Goal: Task Accomplishment & Management: Use online tool/utility

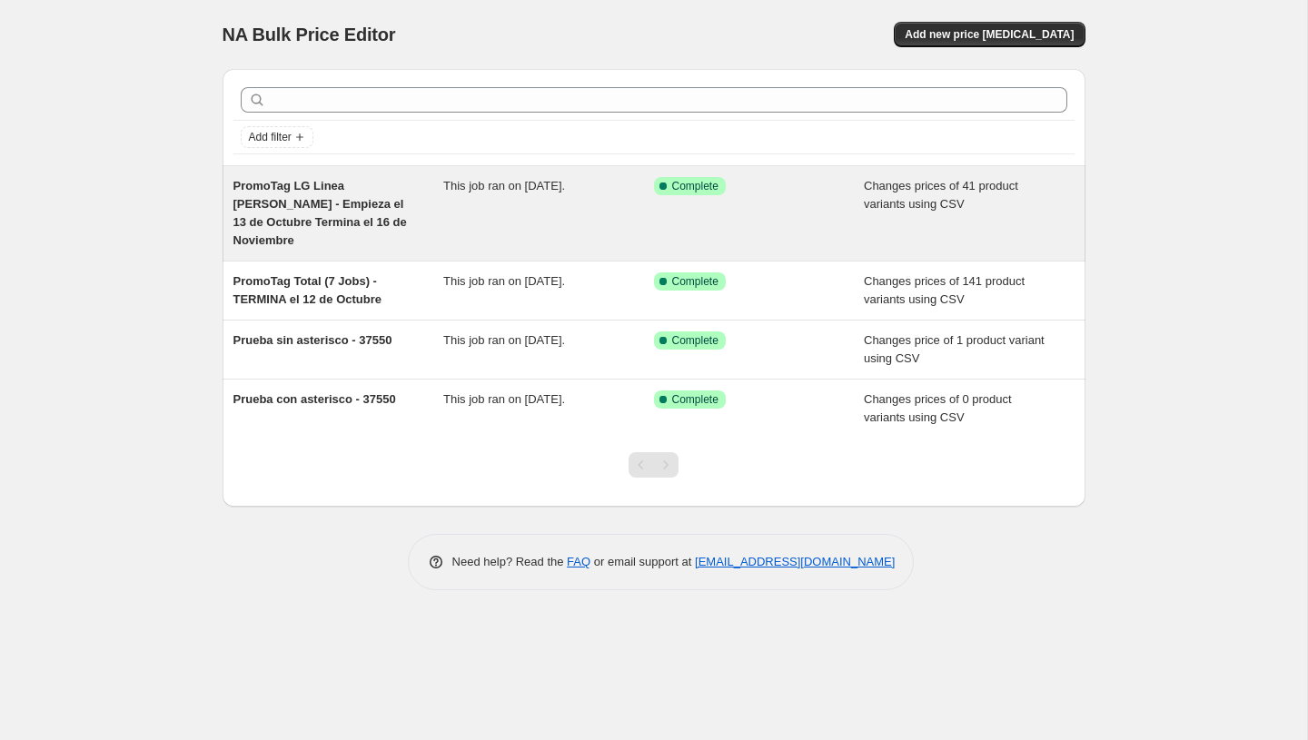
click at [964, 219] on div "Changes prices of 41 product variants using CSV" at bounding box center [969, 213] width 211 height 73
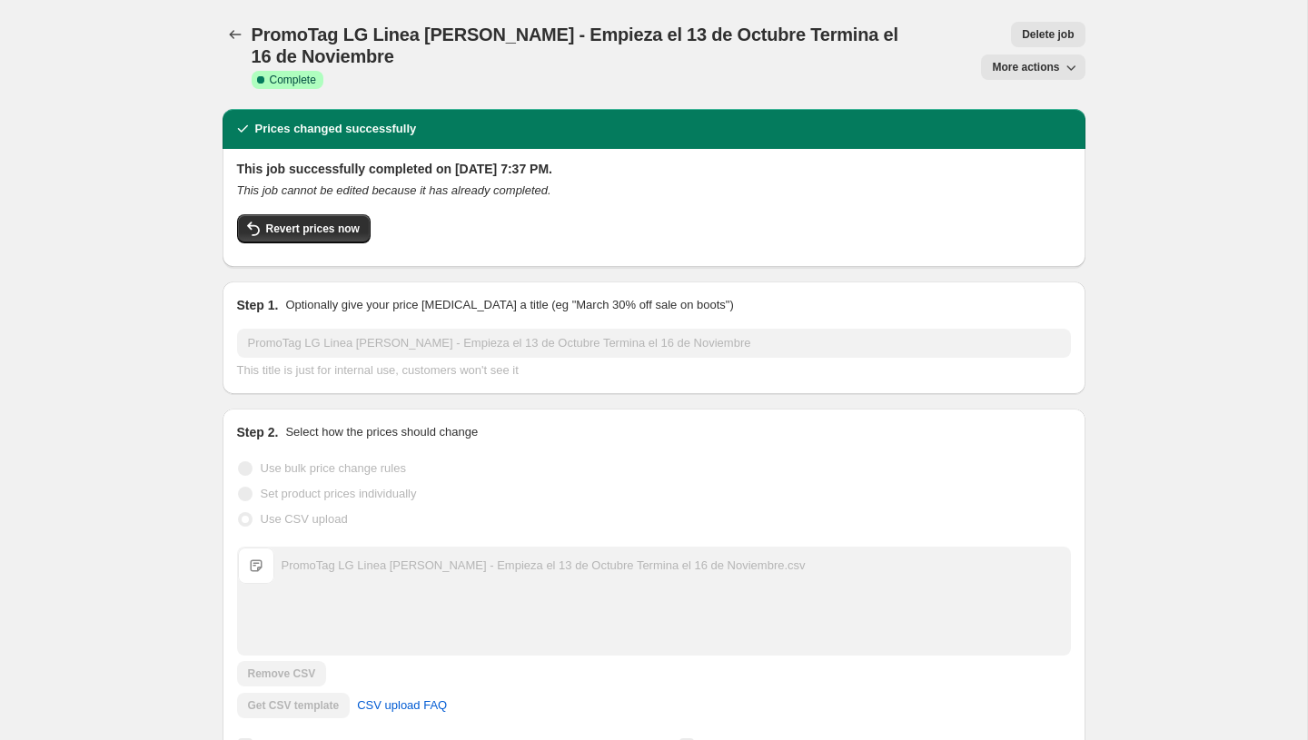
click at [1012, 70] on span "More actions" at bounding box center [1025, 67] width 67 height 15
click at [1054, 35] on span "Delete job" at bounding box center [1048, 34] width 52 height 15
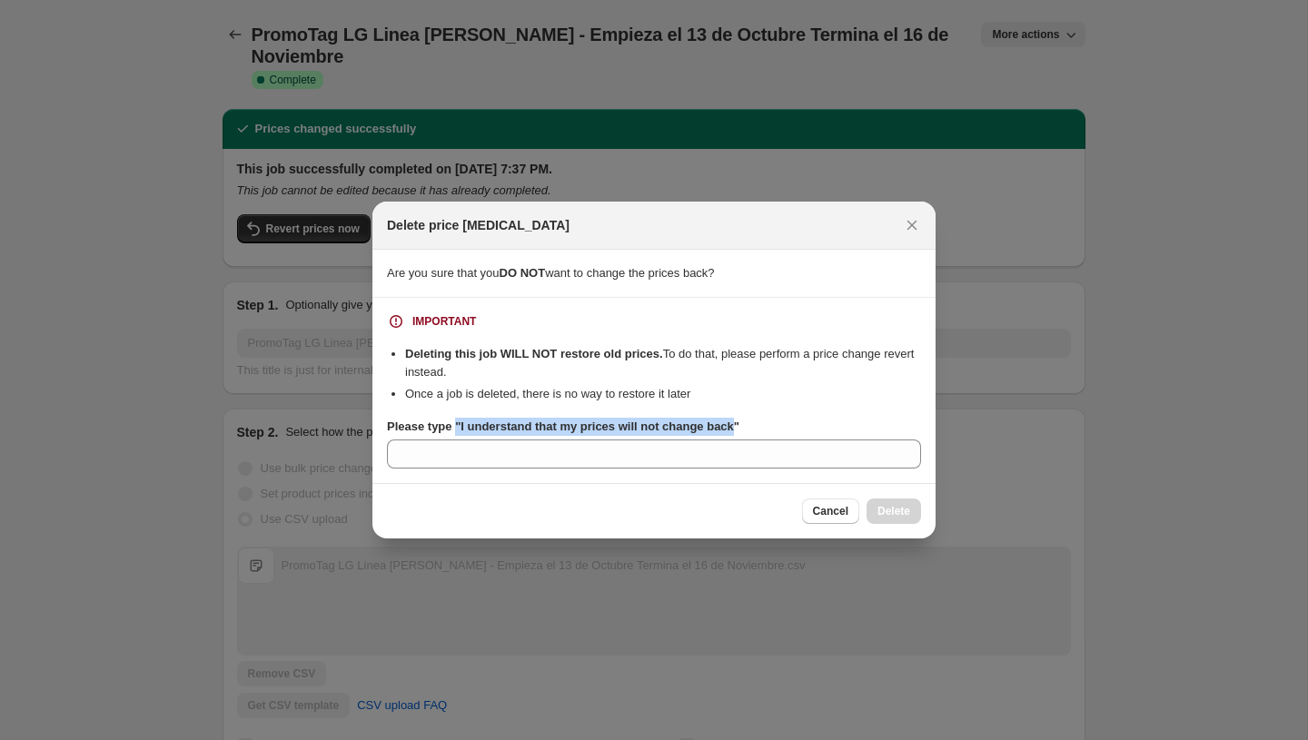
copy b ""I understand that my prices will not change back"
drag, startPoint x: 749, startPoint y: 427, endPoint x: 460, endPoint y: 428, distance: 288.9
click at [460, 428] on b "Please type "I understand that my prices will not change back"" at bounding box center [563, 427] width 353 height 14
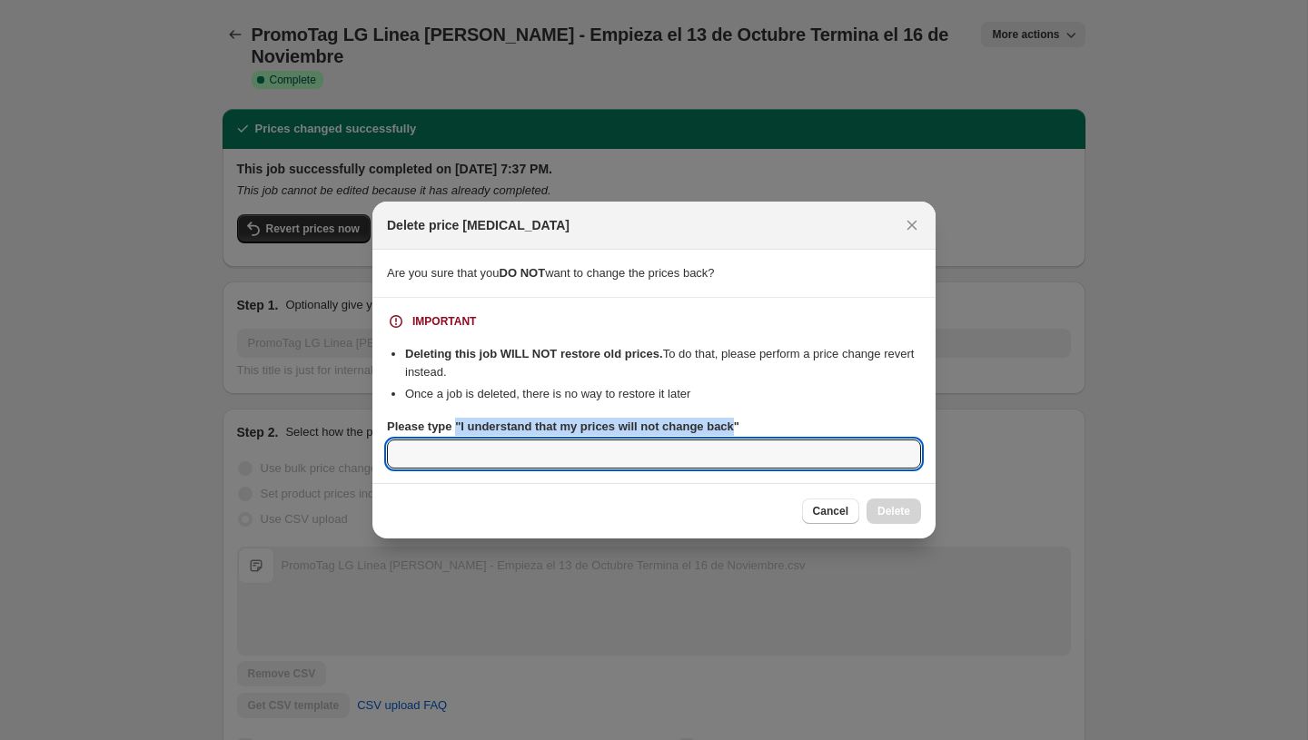
click at [460, 440] on input "Please type "I understand that my prices will not change back"" at bounding box center [654, 454] width 534 height 29
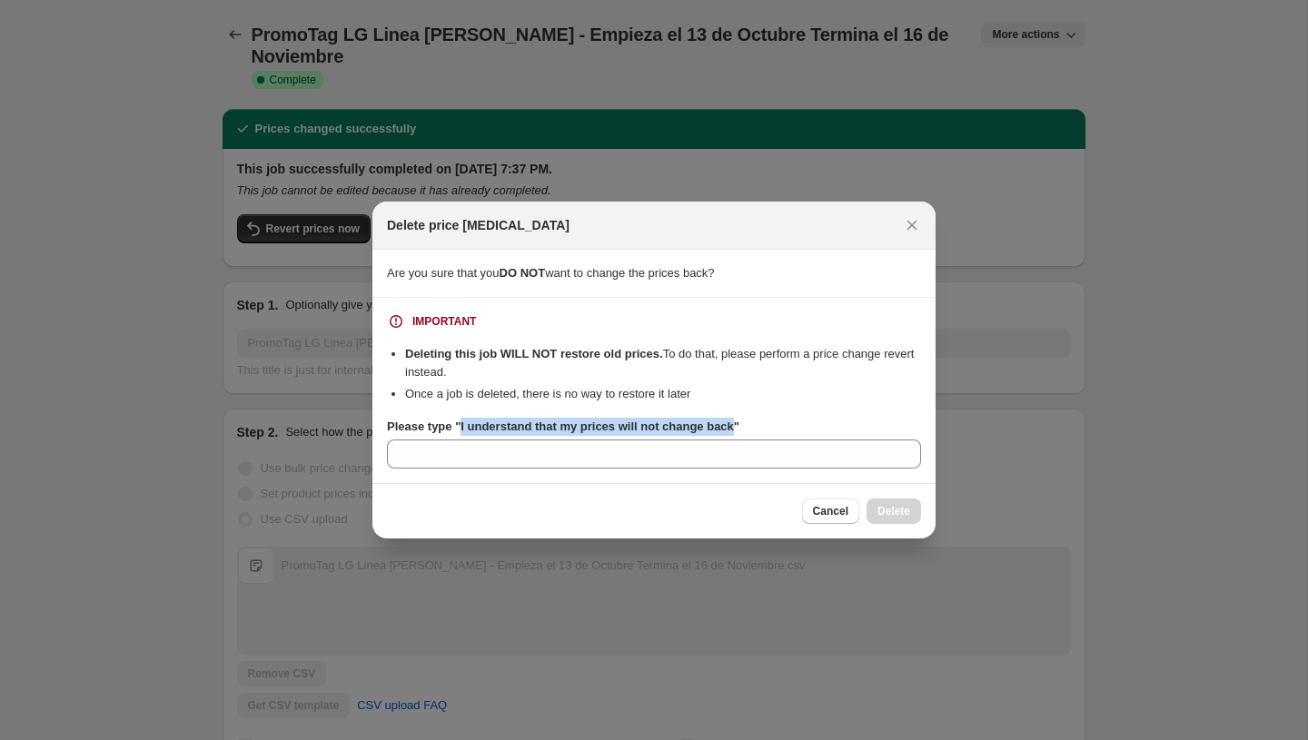
copy b "I understand that my prices will not change back"
drag, startPoint x: 463, startPoint y: 428, endPoint x: 746, endPoint y: 432, distance: 282.6
click at [740, 432] on b "Please type "I understand that my prices will not change back"" at bounding box center [563, 427] width 353 height 14
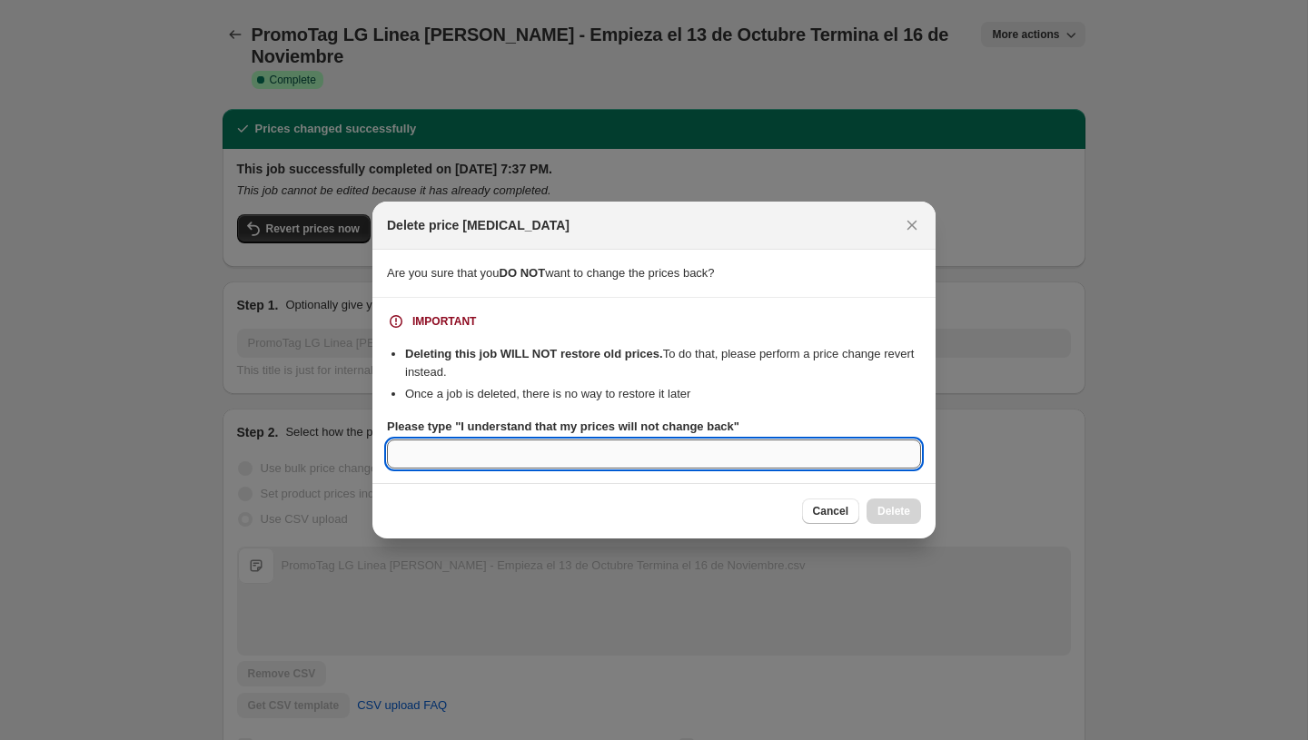
click at [735, 451] on input "Please type "I understand that my prices will not change back"" at bounding box center [654, 454] width 534 height 29
paste input "I understand that my prices will not change back"
type input "I understand that my prices will not change back"
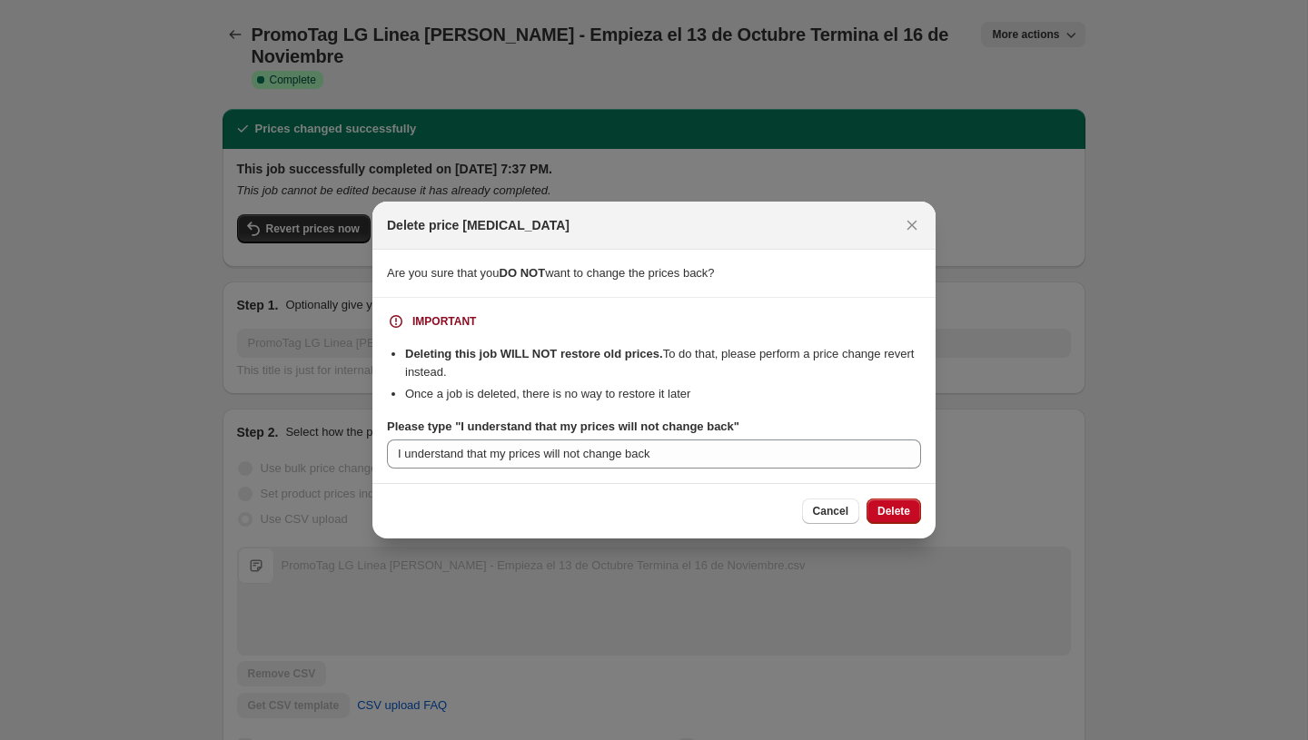
click at [902, 524] on div "Cancel Delete" at bounding box center [654, 510] width 563 height 55
click at [906, 514] on span "Delete" at bounding box center [894, 511] width 33 height 15
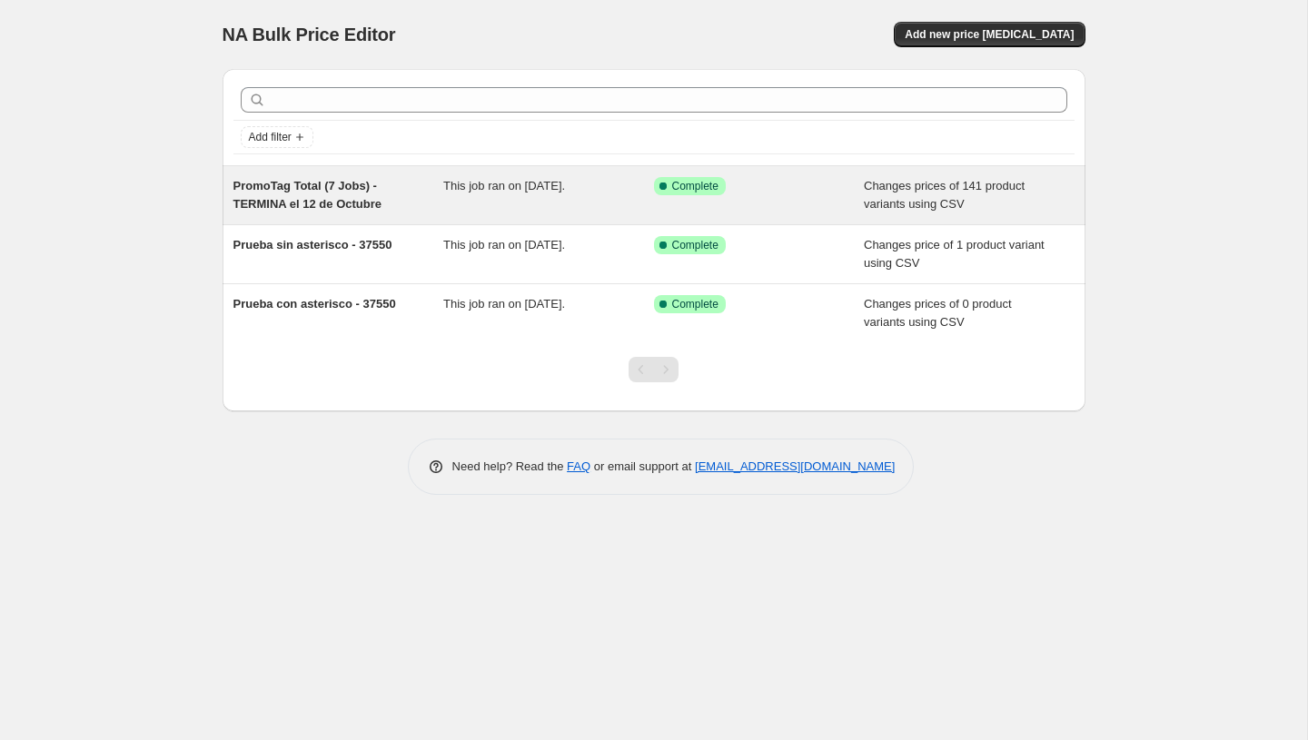
click at [919, 195] on div "Changes prices of 141 product variants using CSV" at bounding box center [969, 195] width 211 height 36
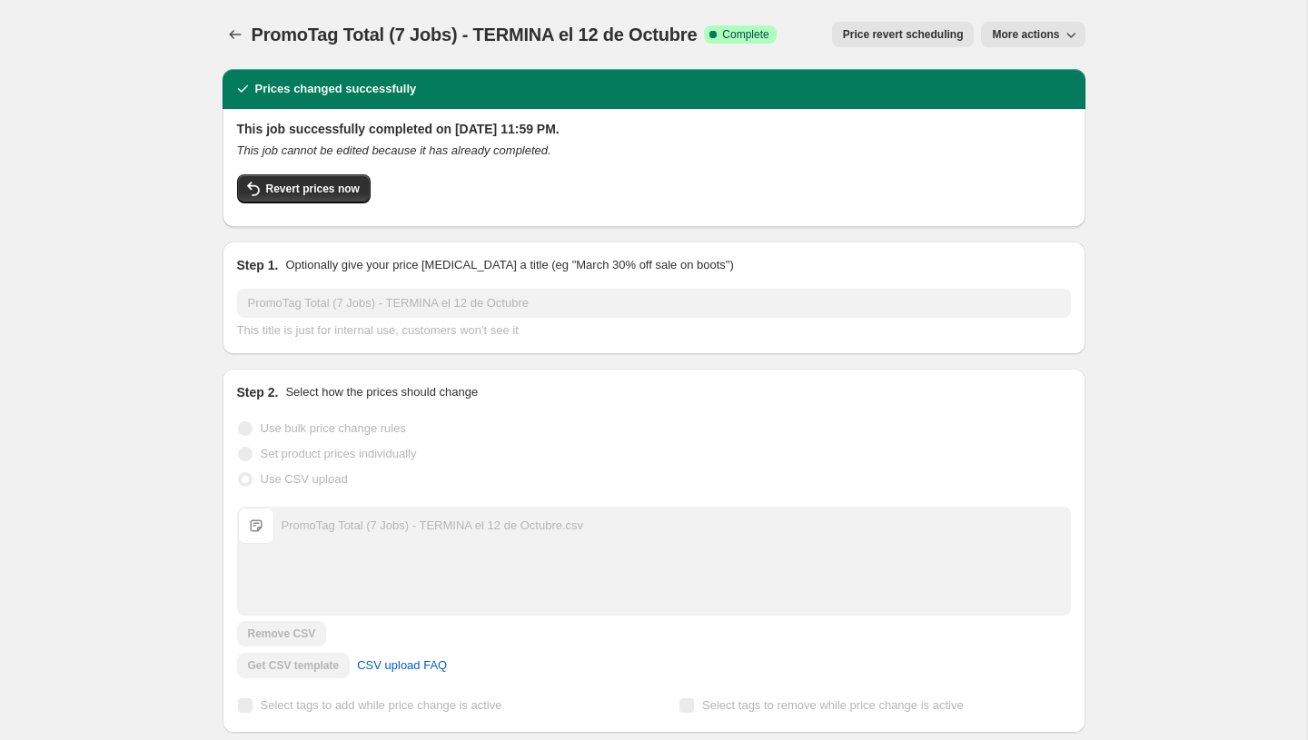
click at [1019, 40] on span "More actions" at bounding box center [1025, 34] width 67 height 15
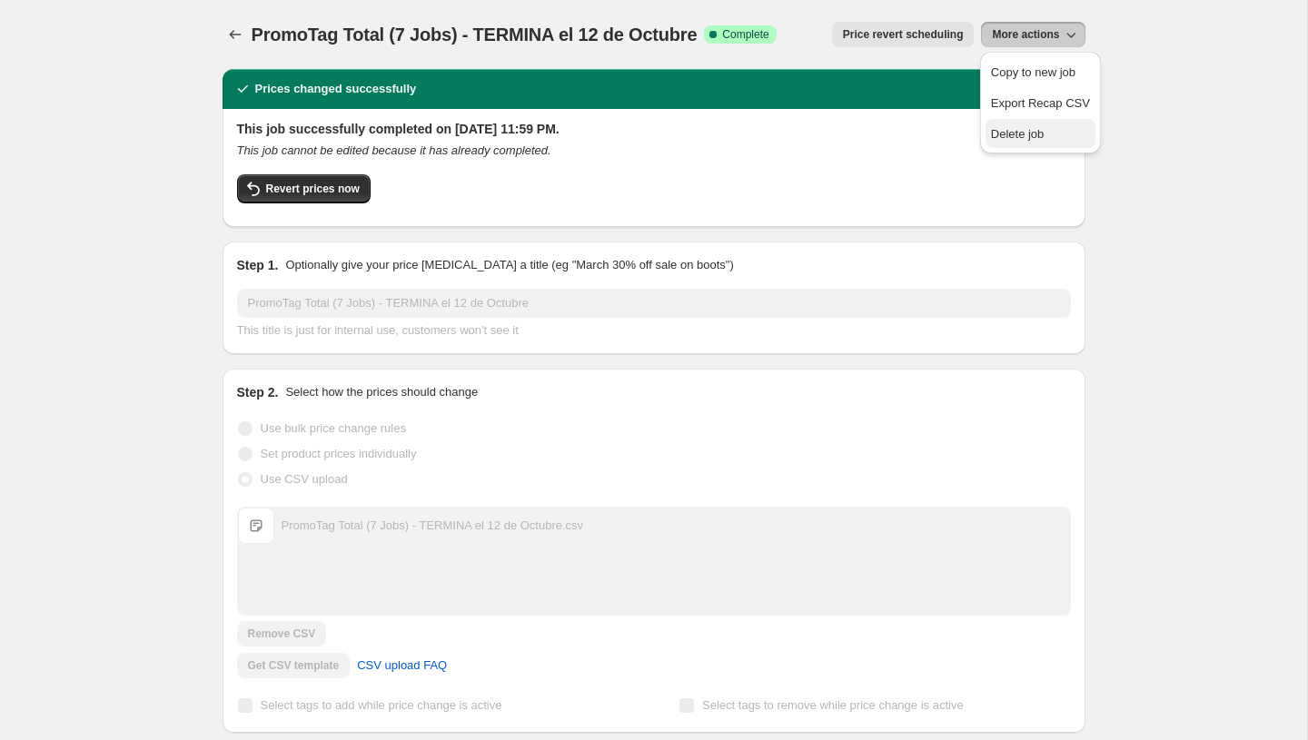
click at [1002, 131] on span "Delete job" at bounding box center [1018, 134] width 54 height 14
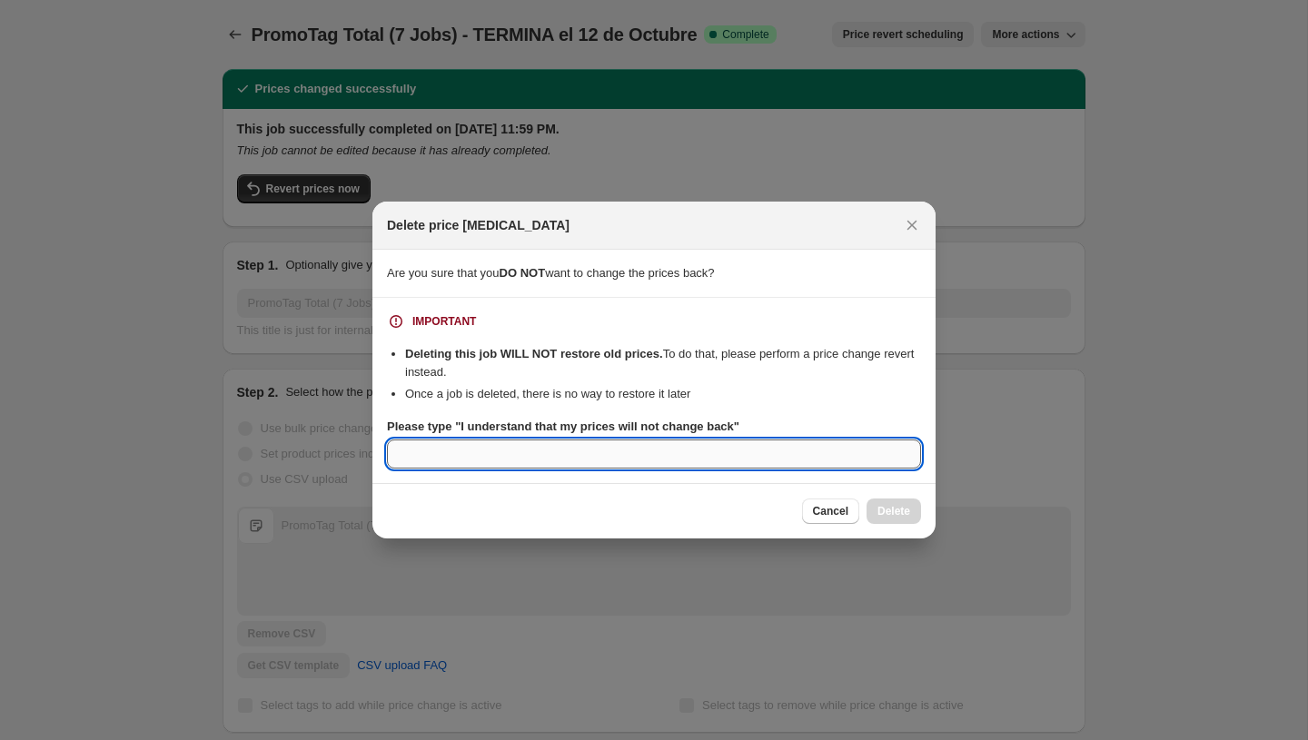
click at [608, 458] on input "Please type "I understand that my prices will not change back"" at bounding box center [654, 454] width 534 height 29
paste input "I understand that my prices will not change back"
type input "I understand that my prices will not change back"
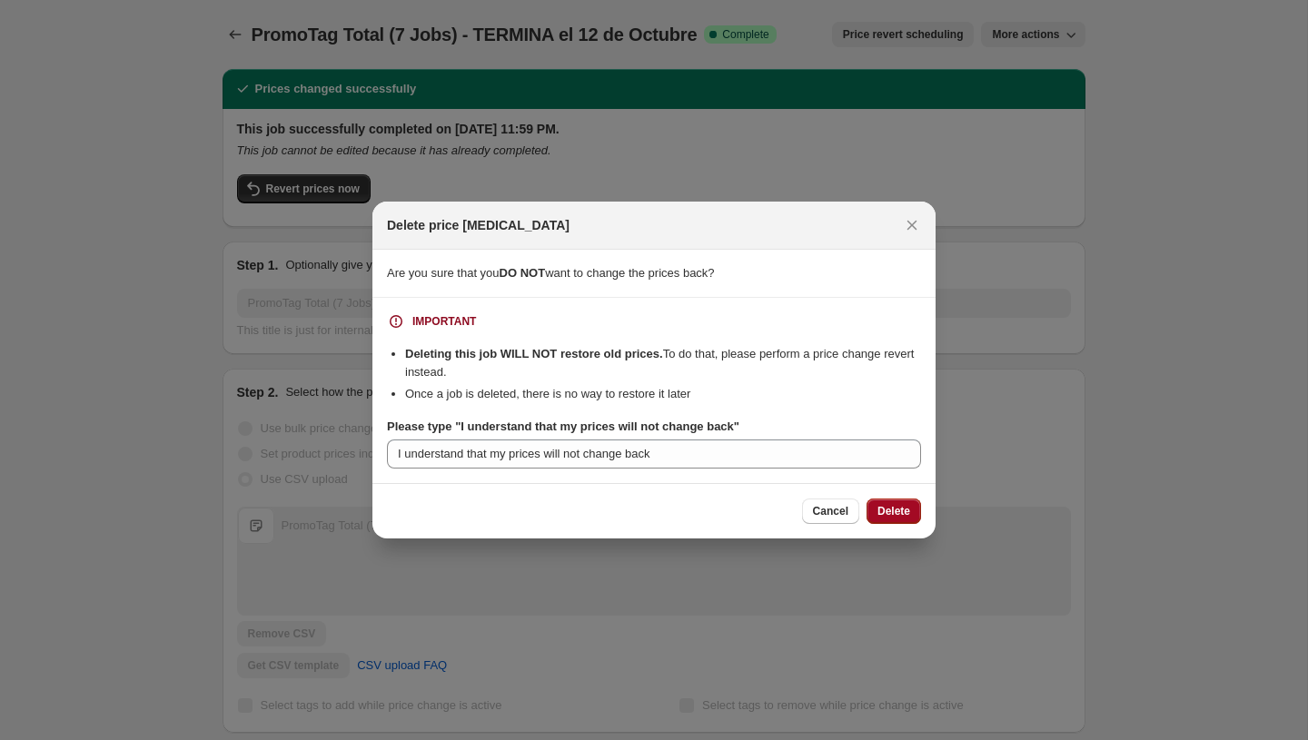
click at [909, 518] on span "Delete" at bounding box center [894, 511] width 33 height 15
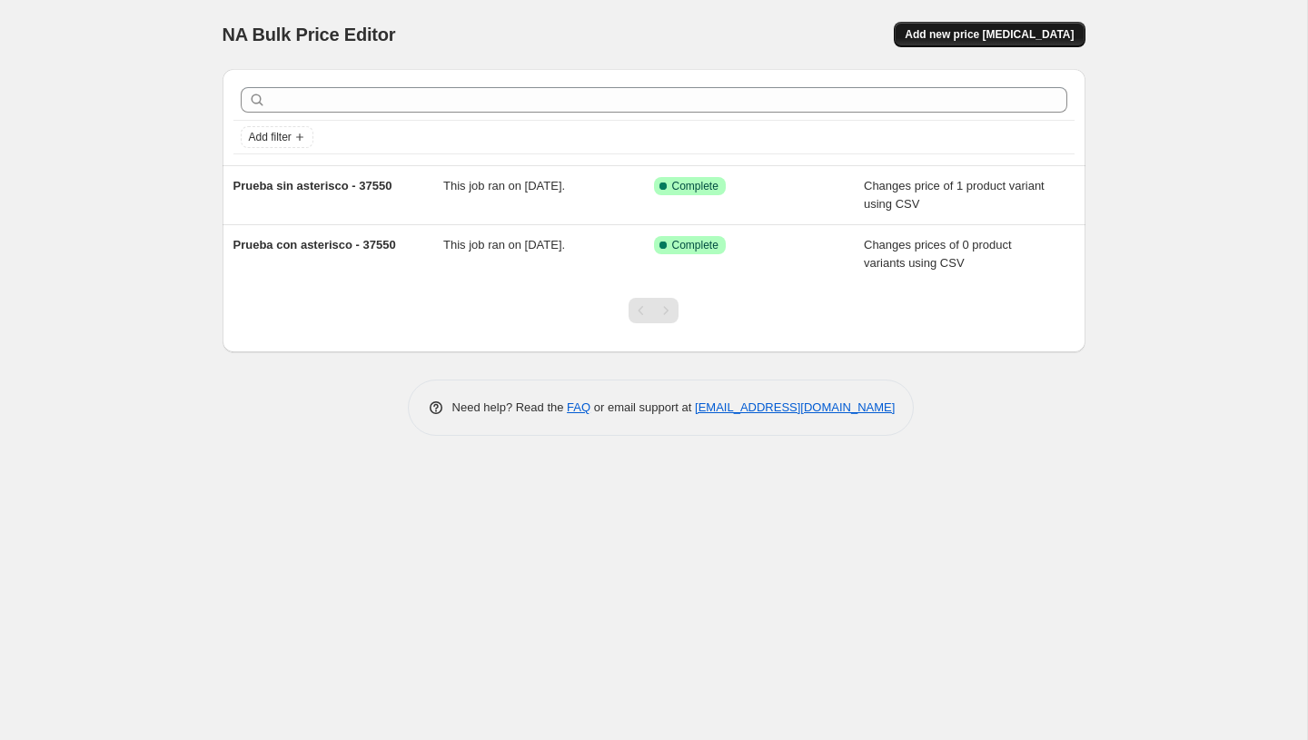
click at [993, 35] on span "Add new price change job" at bounding box center [989, 34] width 169 height 15
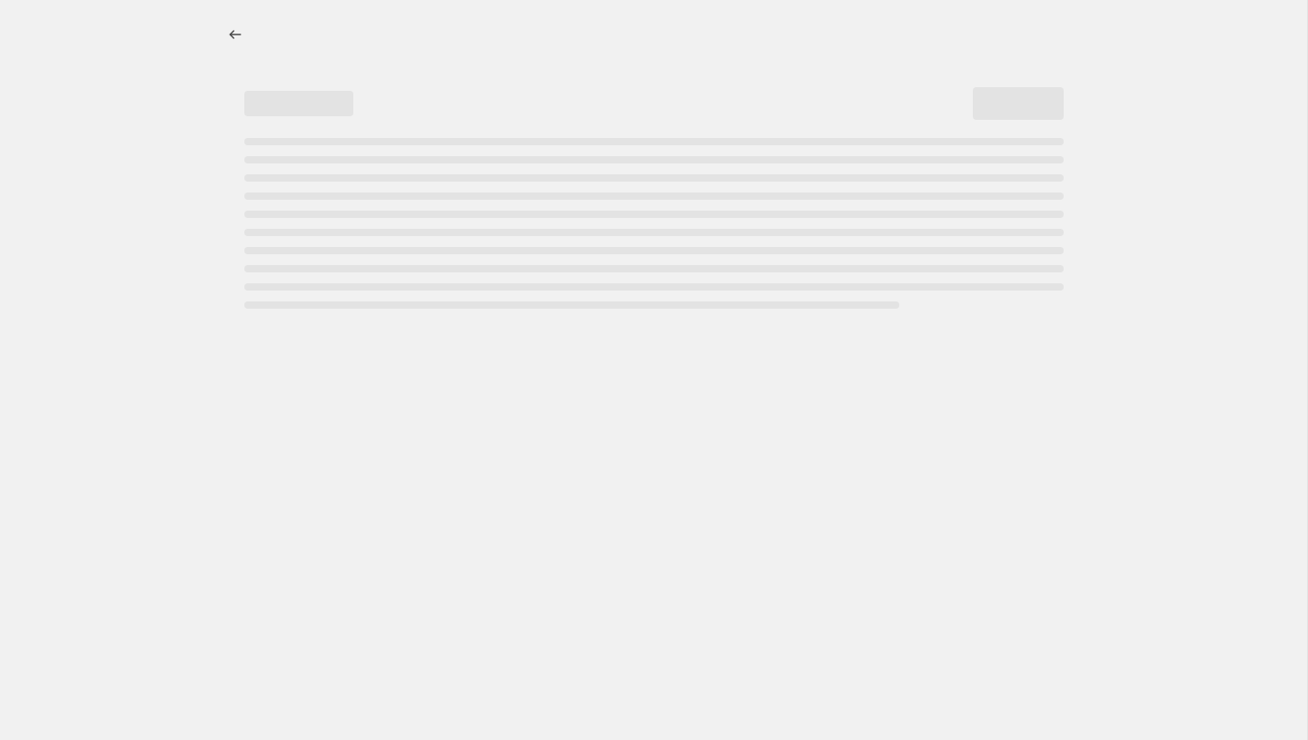
select select "percentage"
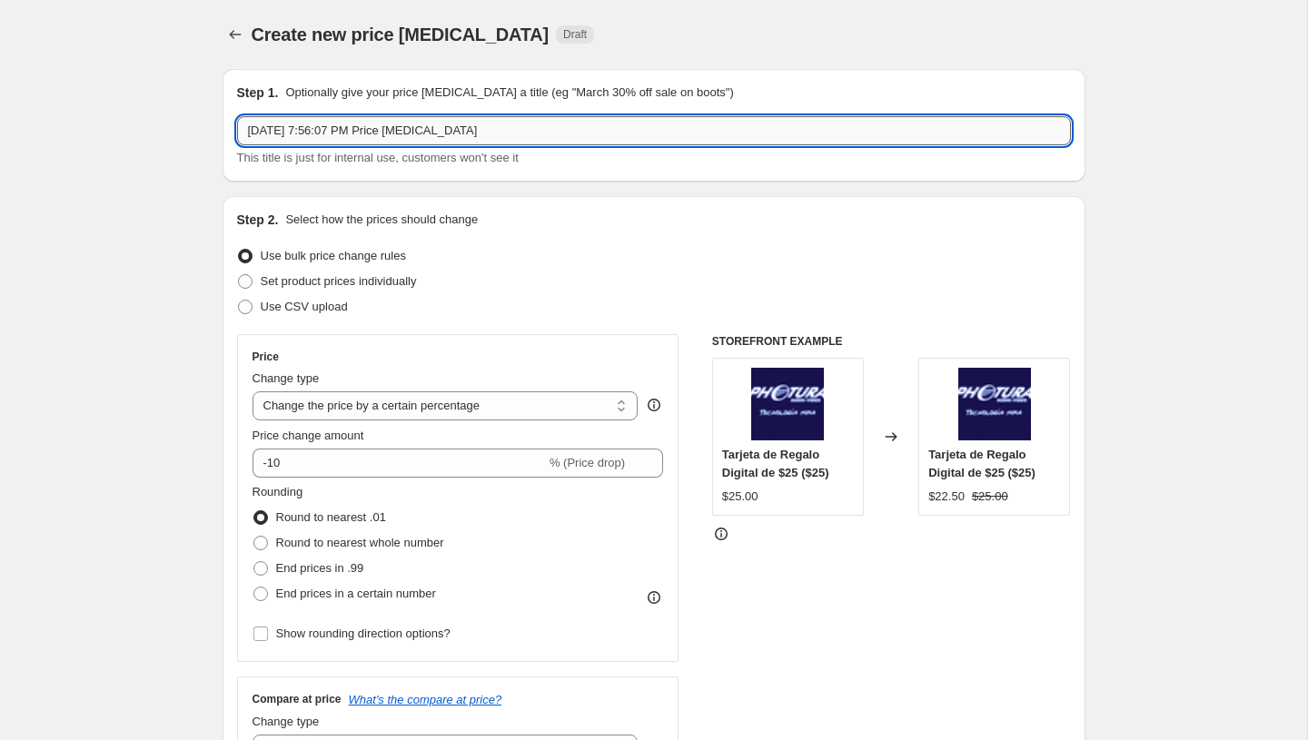
click at [343, 140] on input "Oct 14, 2025, 7:56:07 PM Price change job" at bounding box center [654, 130] width 834 height 29
type input "PromoTag Total (1 Job) - TERMINA el 14 de Octubre"
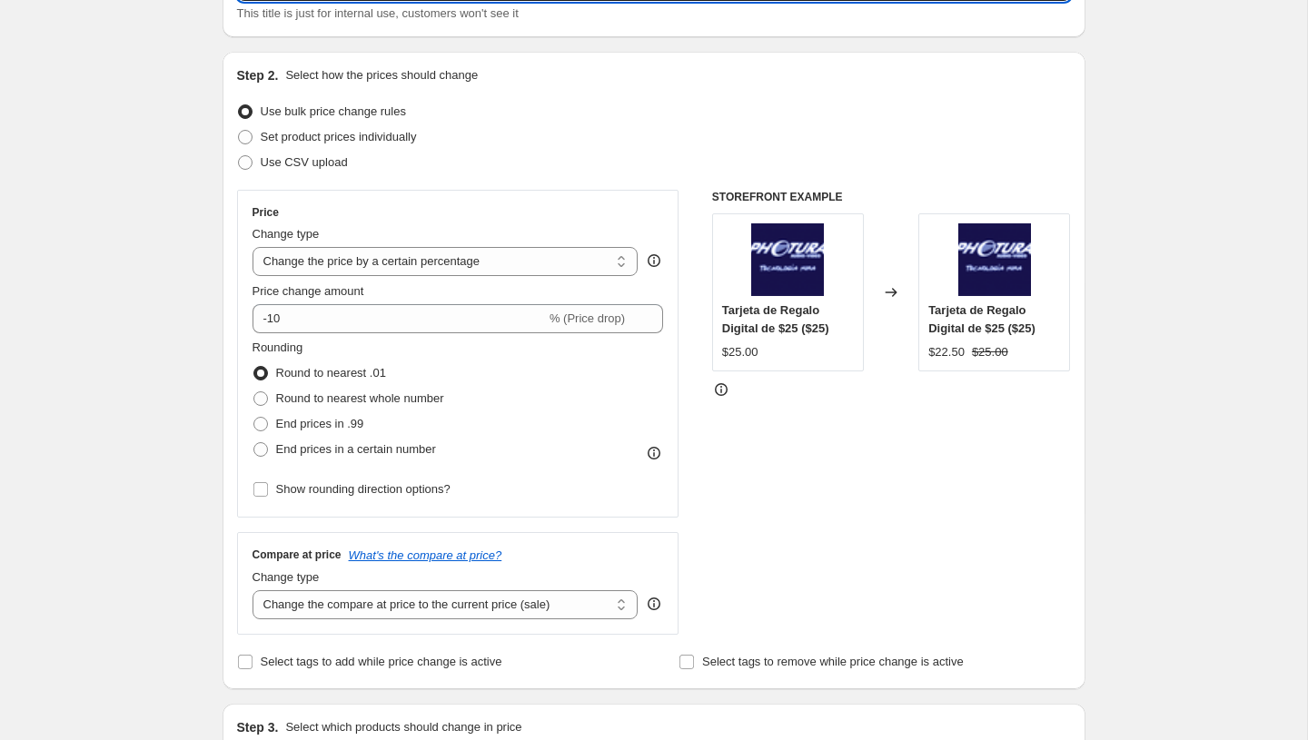
scroll to position [177, 0]
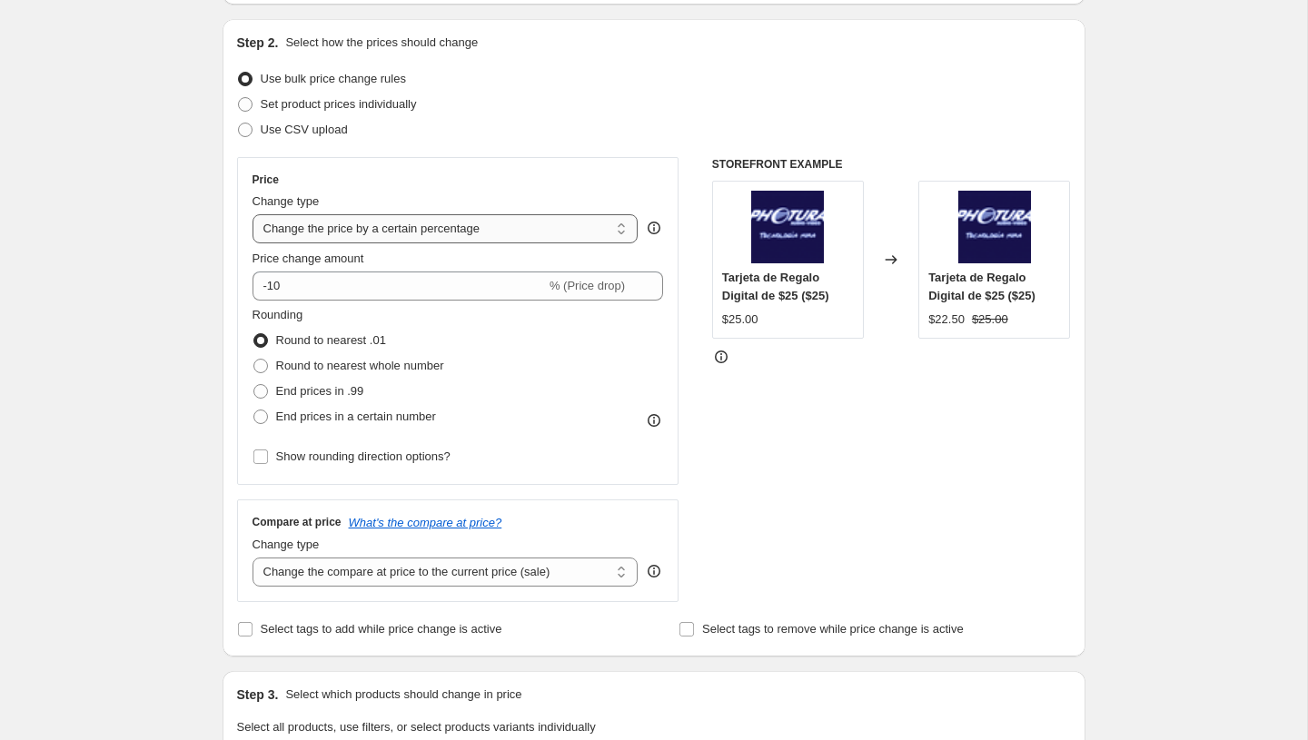
click at [400, 223] on select "Change the price to a certain amount Change the price by a certain amount Chang…" at bounding box center [446, 228] width 386 height 29
select select "ecap"
click at [253, 214] on select "Change the price to a certain amount Change the price by a certain amount Chang…" at bounding box center [446, 228] width 386 height 29
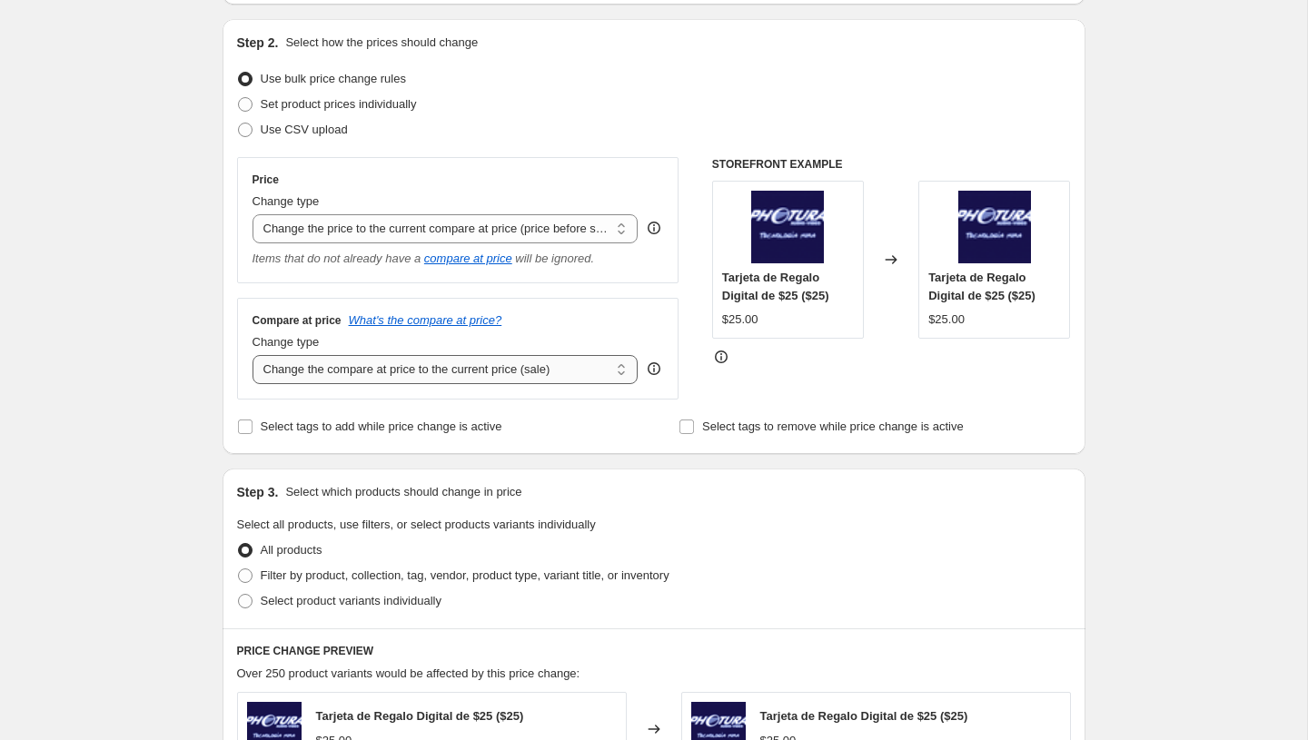
click at [361, 375] on select "Change the compare at price to the current price (sale) Change the compare at p…" at bounding box center [446, 369] width 386 height 29
select select "no_change"
click at [253, 355] on select "Change the compare at price to the current price (sale) Change the compare at p…" at bounding box center [446, 369] width 386 height 29
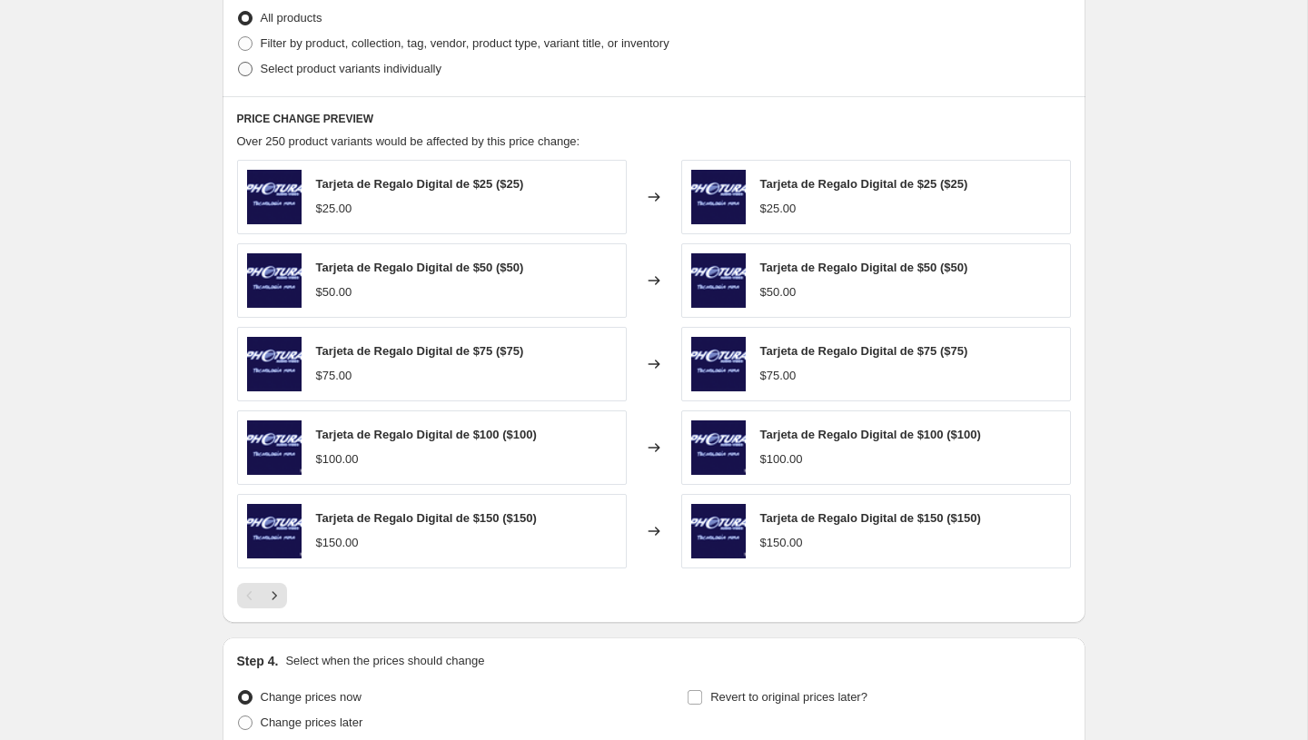
scroll to position [463, 0]
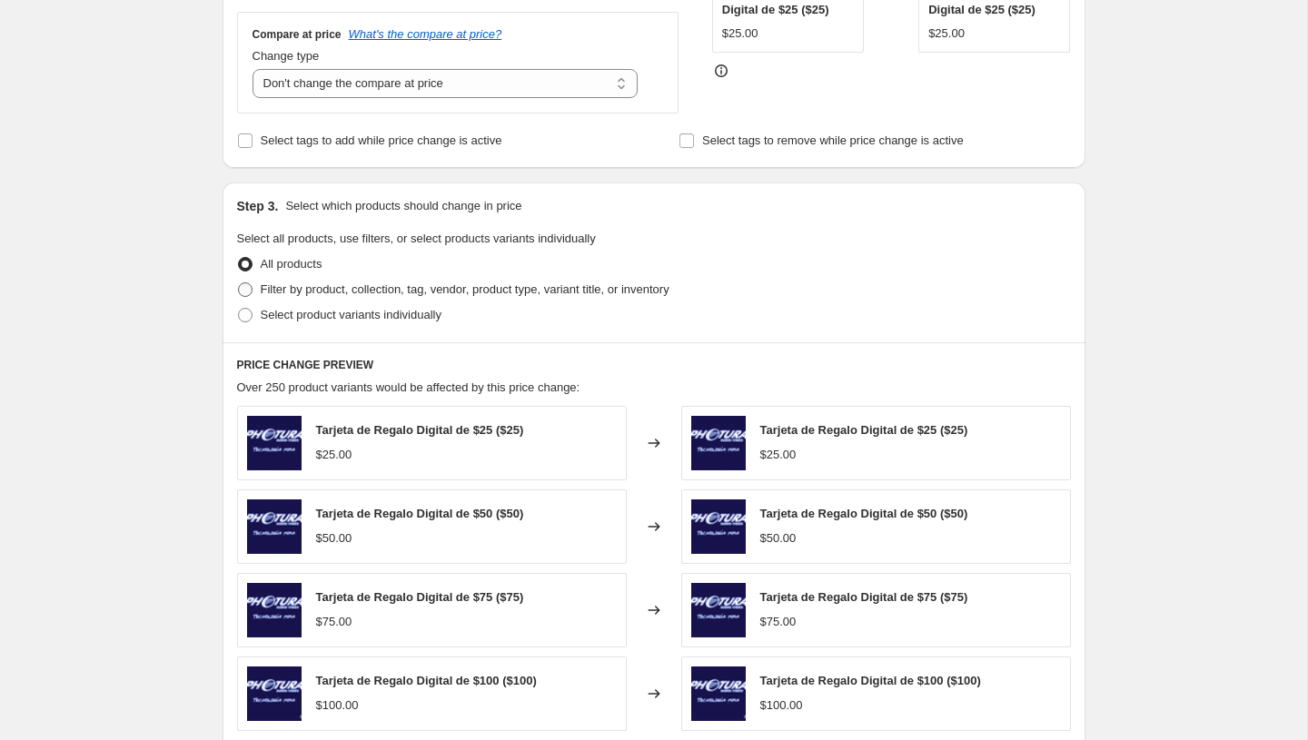
click at [304, 286] on span "Filter by product, collection, tag, vendor, product type, variant title, or inv…" at bounding box center [465, 290] width 409 height 14
click at [239, 283] on input "Filter by product, collection, tag, vendor, product type, variant title, or inv…" at bounding box center [238, 283] width 1 height 1
radio input "true"
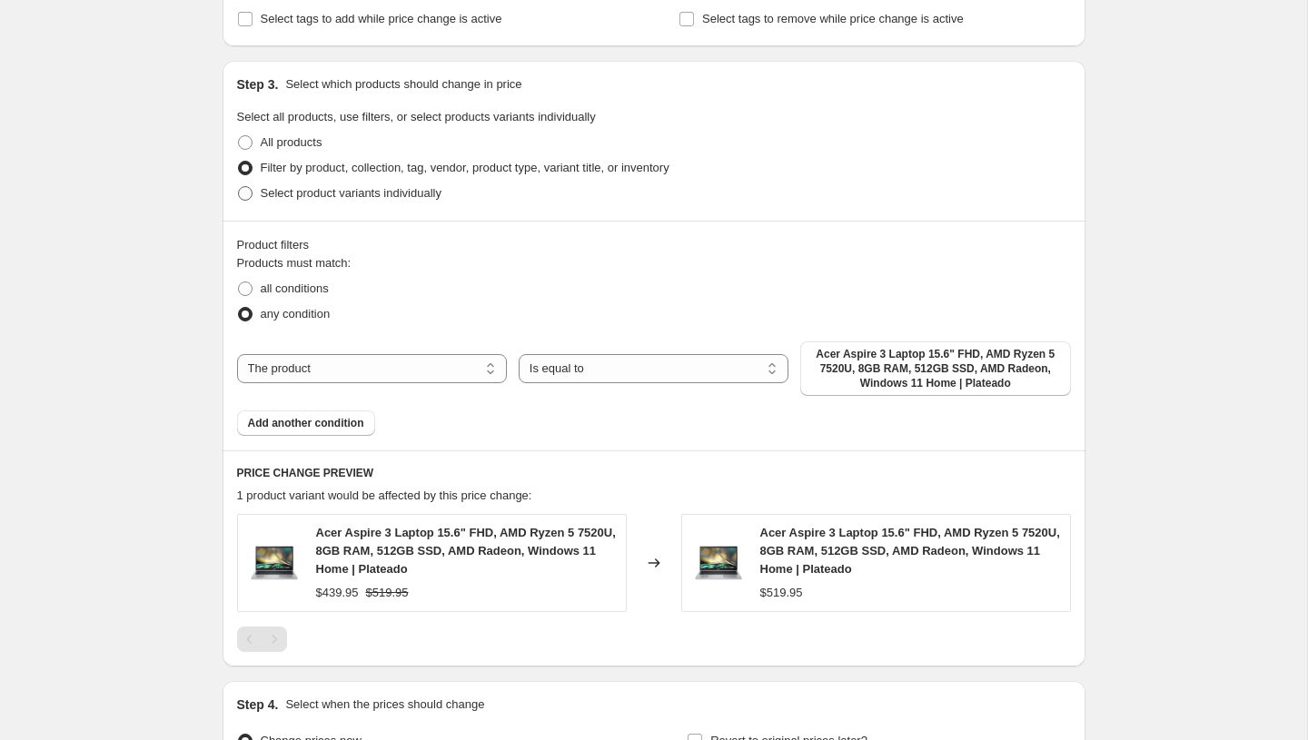
scroll to position [641, 0]
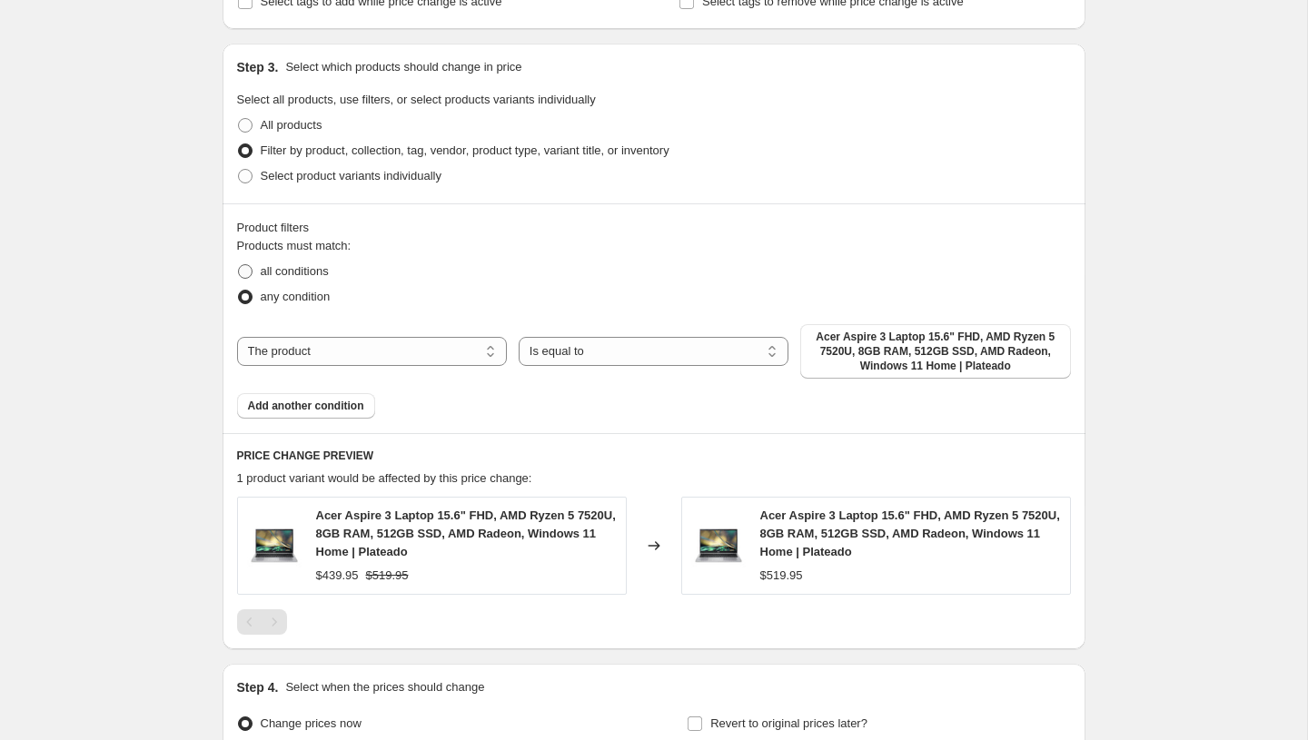
click at [288, 265] on span "all conditions" at bounding box center [295, 271] width 68 height 14
click at [239, 265] on input "all conditions" at bounding box center [238, 264] width 1 height 1
radio input "true"
click at [310, 413] on span "Add another condition" at bounding box center [306, 406] width 116 height 15
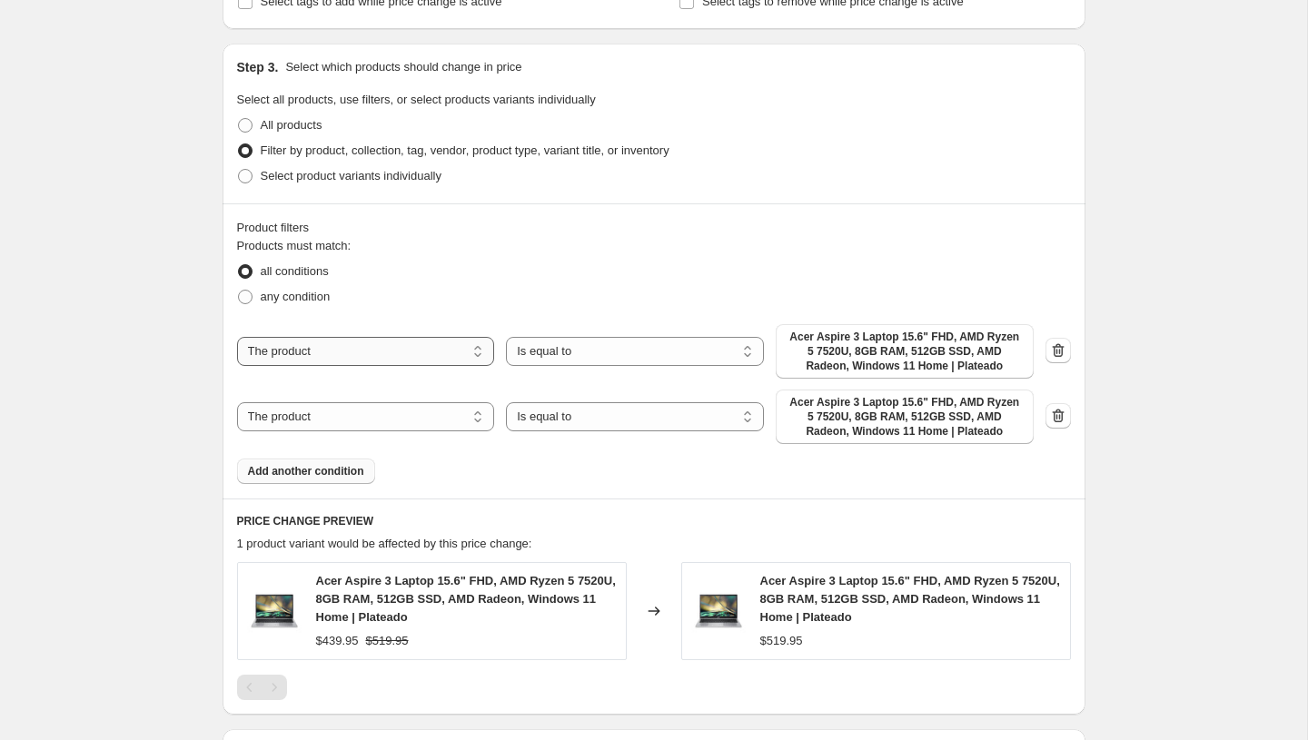
click at [386, 359] on select "The product The product's collection The product's tag The product's vendor The…" at bounding box center [366, 351] width 258 height 29
select select "tag"
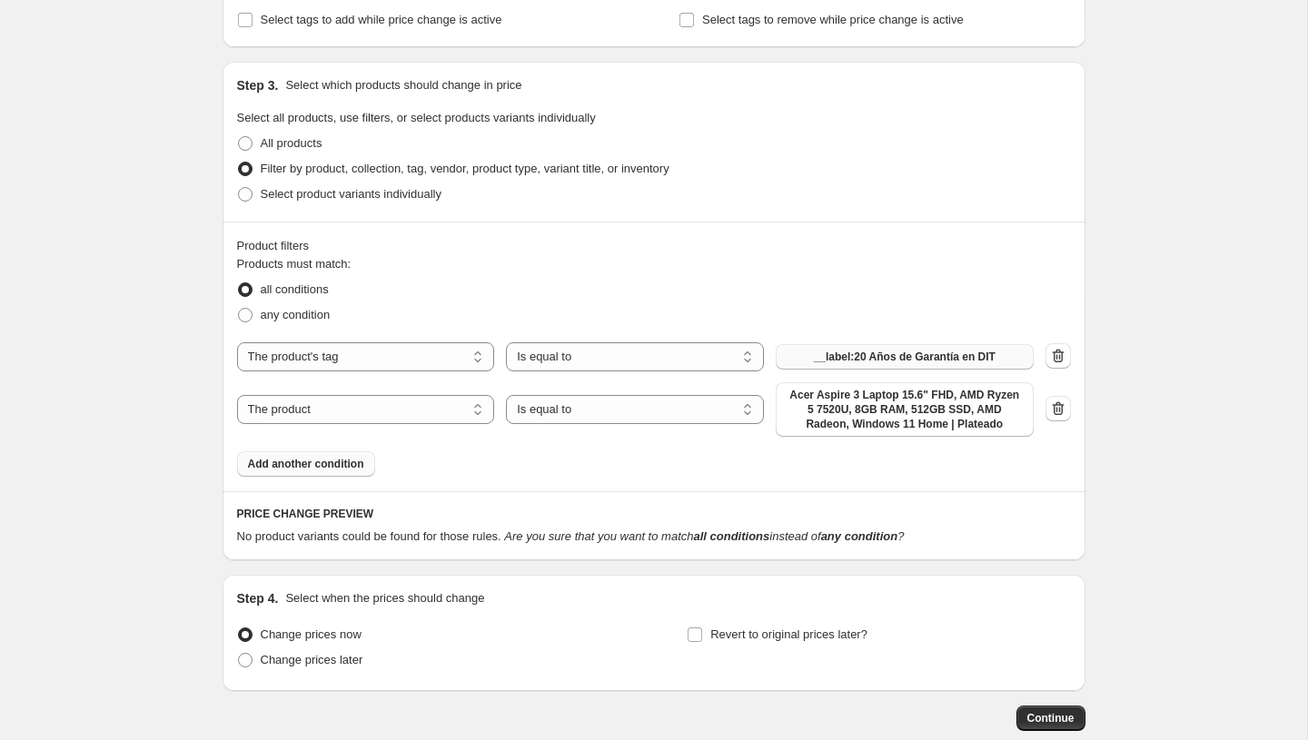
click at [840, 344] on button "__label:20 Años de Garantía en DIT" at bounding box center [905, 356] width 258 height 25
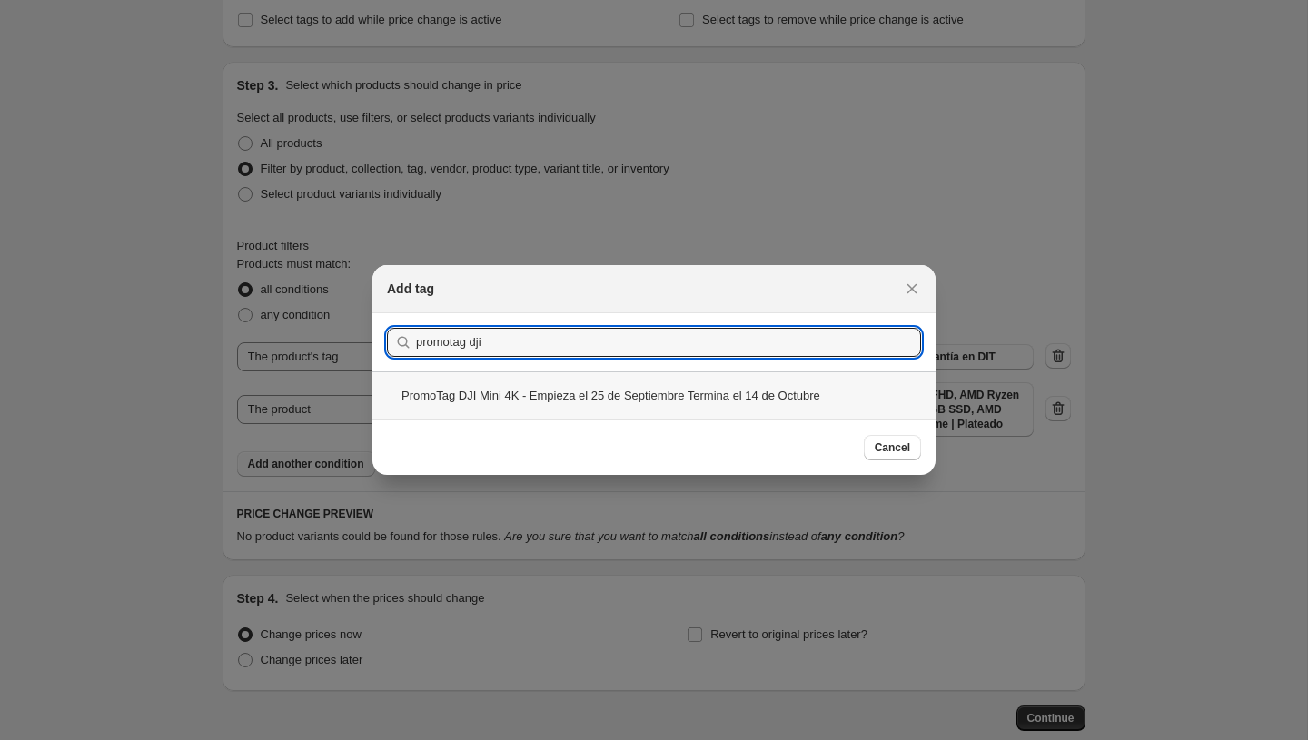
type input "promotag dji"
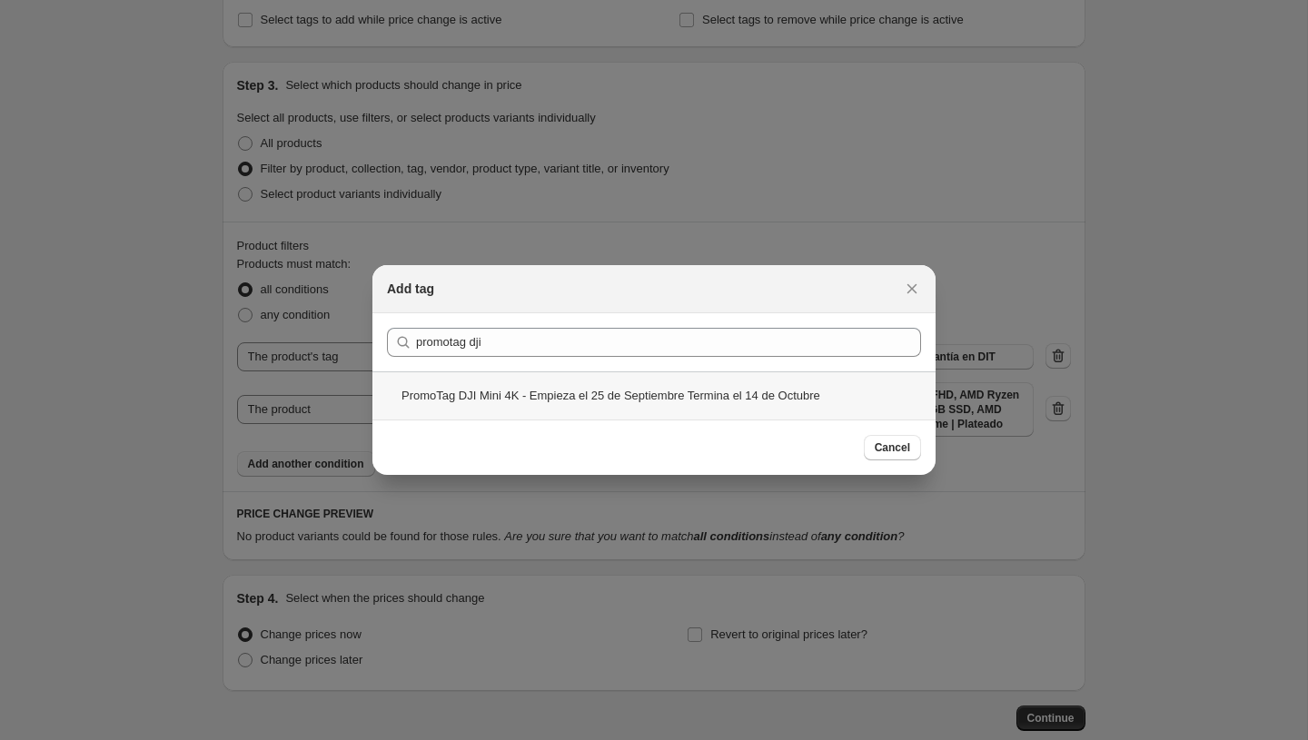
click at [510, 396] on div "PromoTag DJI Mini 4K - Empieza el 25 de Septiembre Termina el 14 de Octubre" at bounding box center [654, 396] width 563 height 48
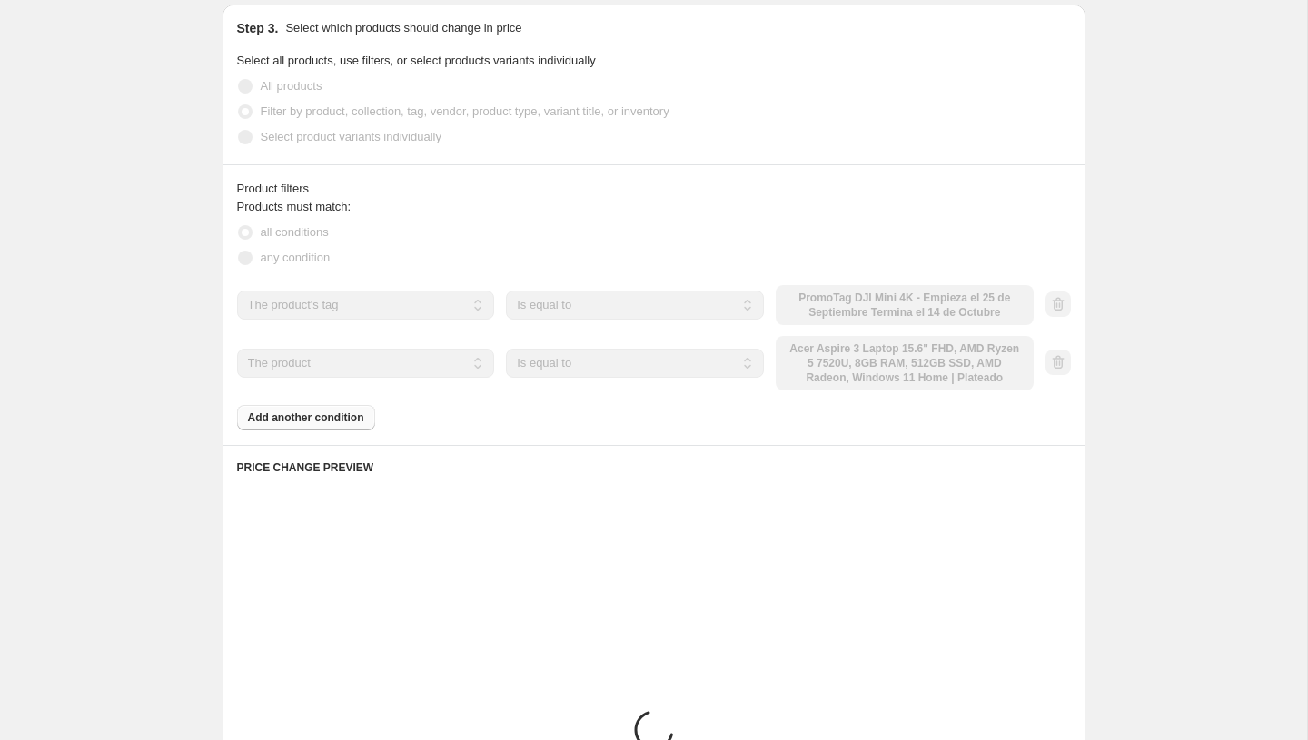
scroll to position [699, 0]
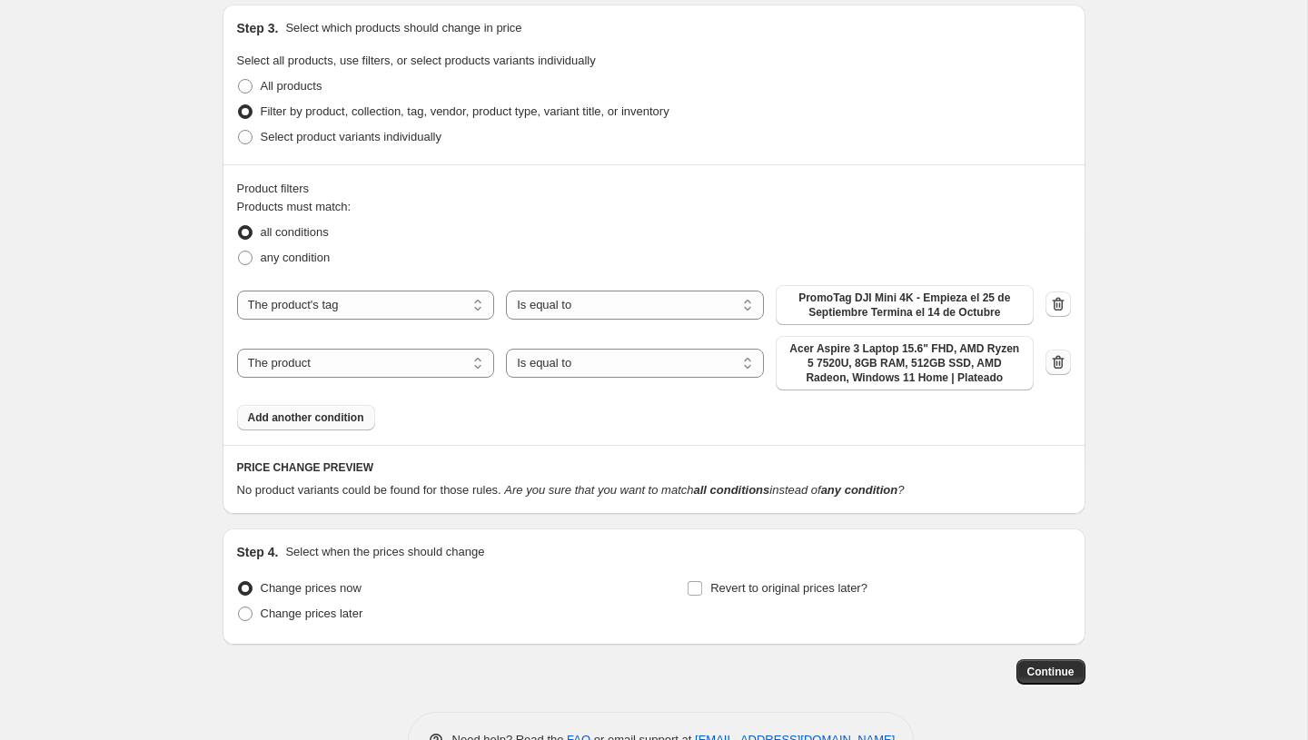
click at [1057, 371] on icon "button" at bounding box center [1058, 362] width 18 height 18
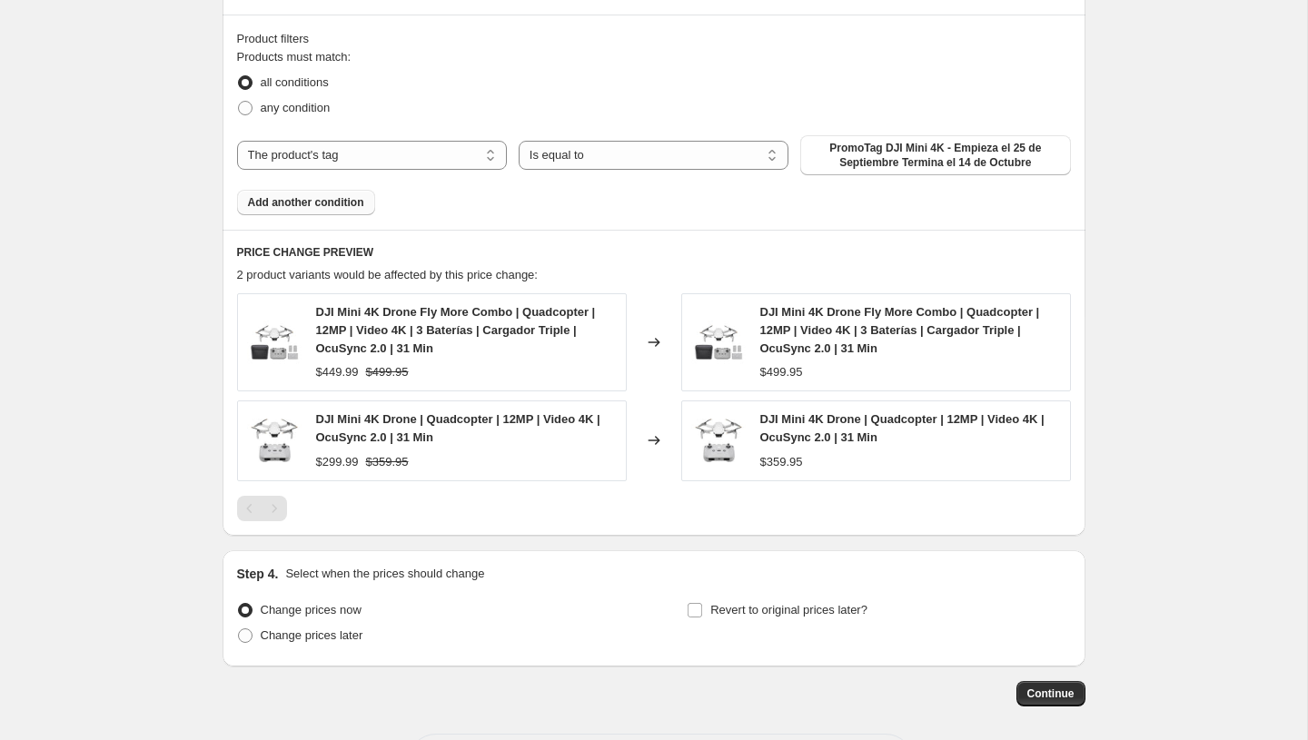
scroll to position [907, 0]
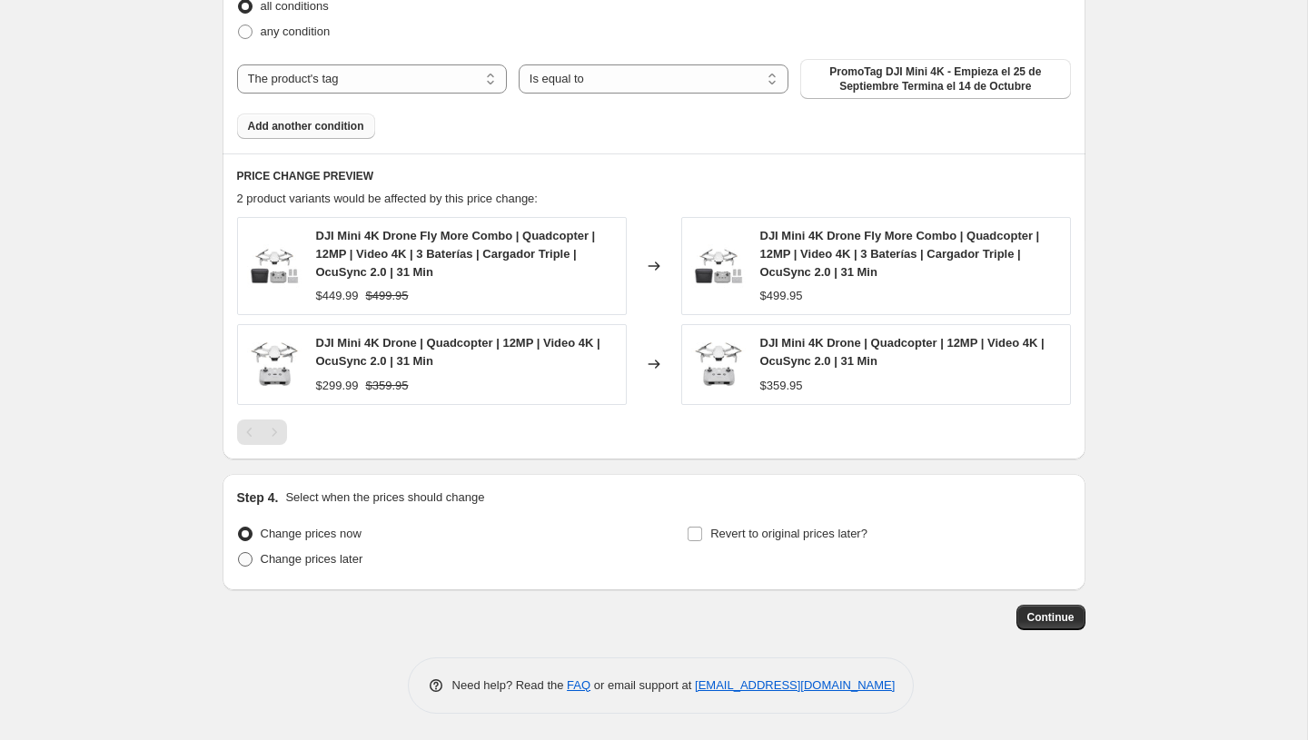
click at [316, 557] on span "Change prices later" at bounding box center [312, 559] width 103 height 14
click at [239, 553] on input "Change prices later" at bounding box center [238, 552] width 1 height 1
radio input "true"
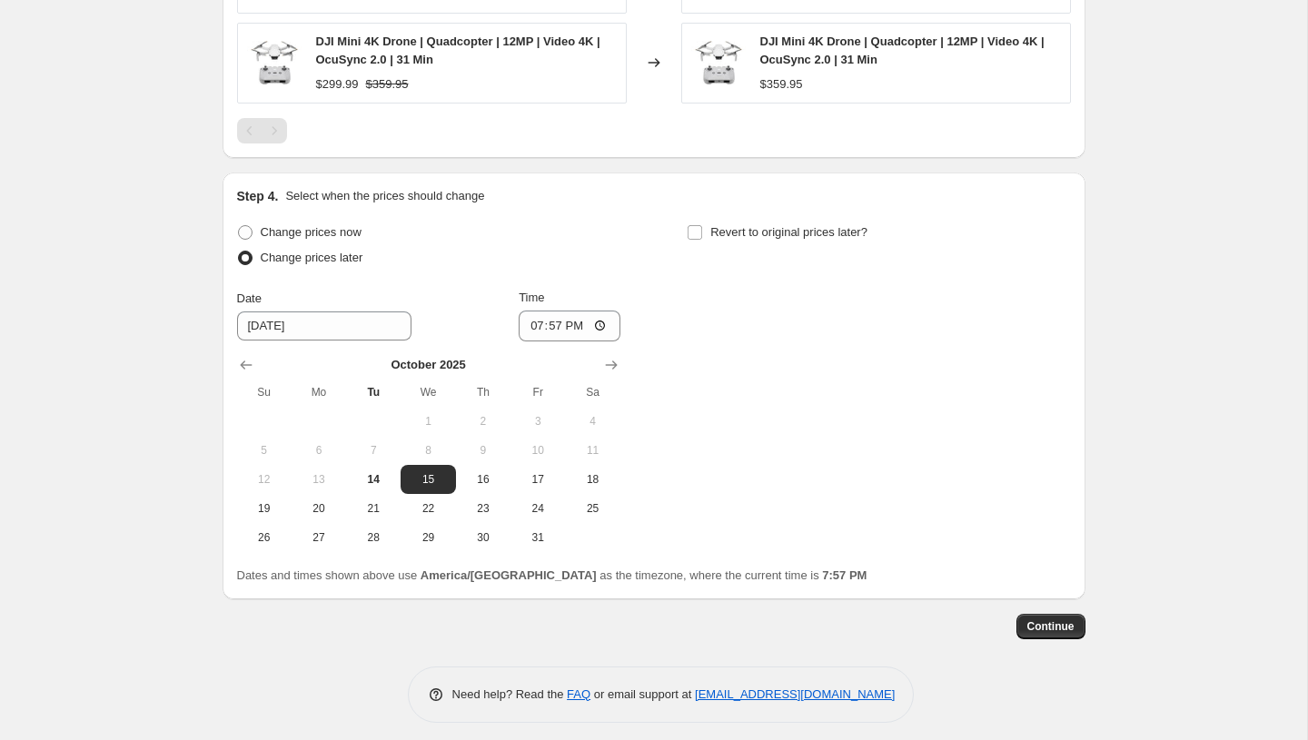
scroll to position [1217, 0]
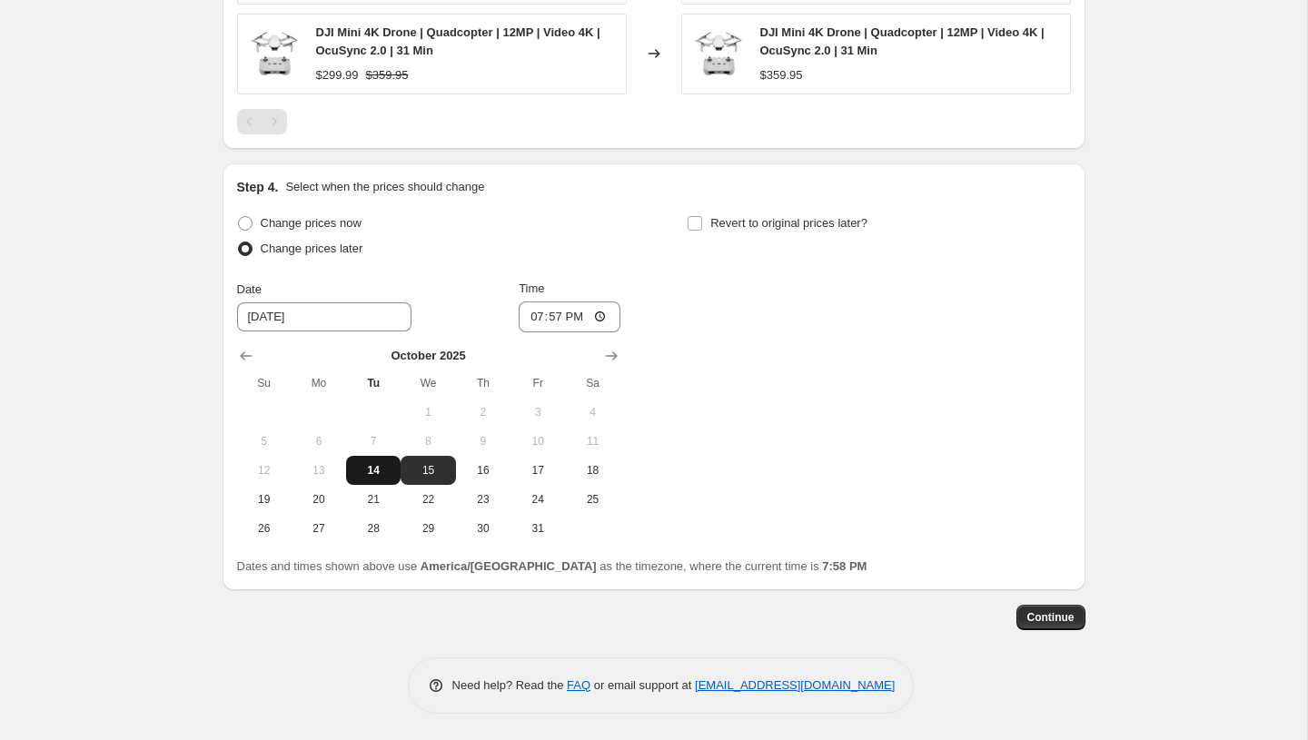
click at [379, 469] on span "14" at bounding box center [373, 470] width 40 height 15
type input "10/14/2025"
click at [539, 321] on input "19:57" at bounding box center [570, 317] width 102 height 31
type input "23:59"
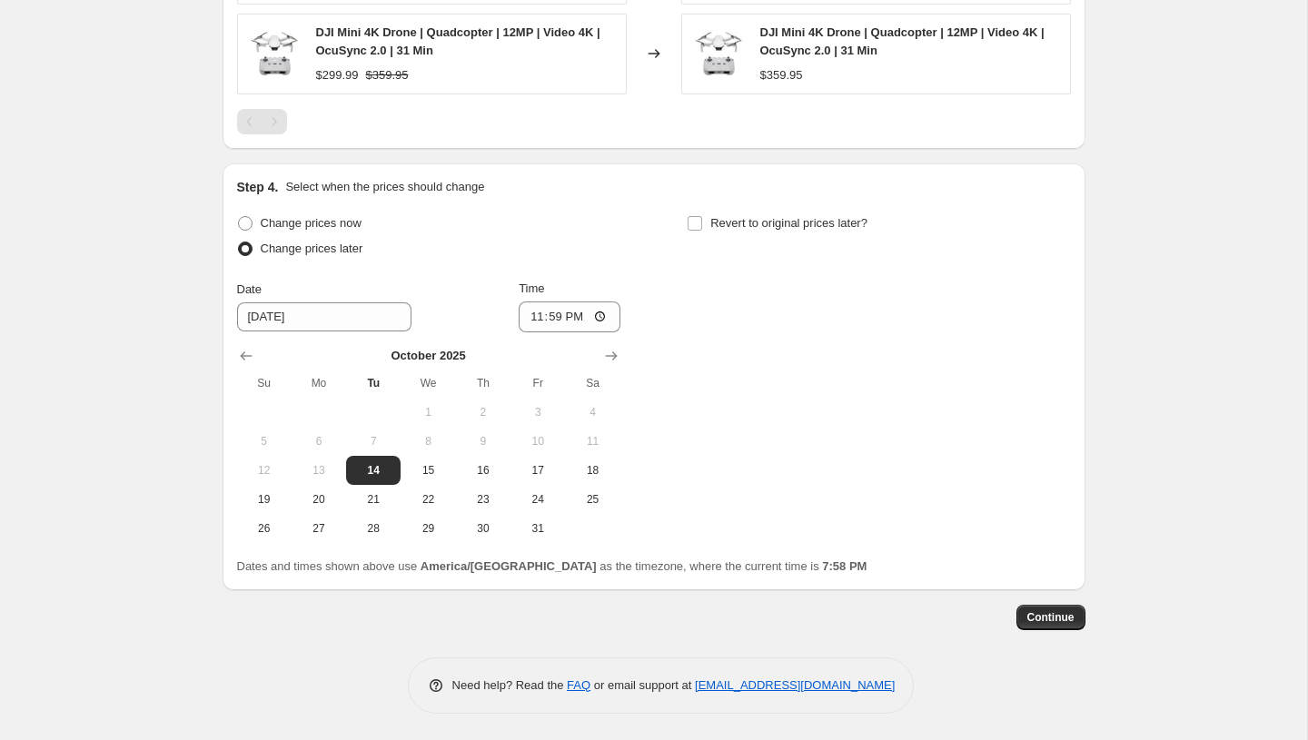
click at [742, 393] on div "Change prices now Change prices later Date 10/14/2025 Time 23:59 October 2025 S…" at bounding box center [654, 377] width 834 height 333
click at [1046, 620] on span "Continue" at bounding box center [1051, 618] width 47 height 15
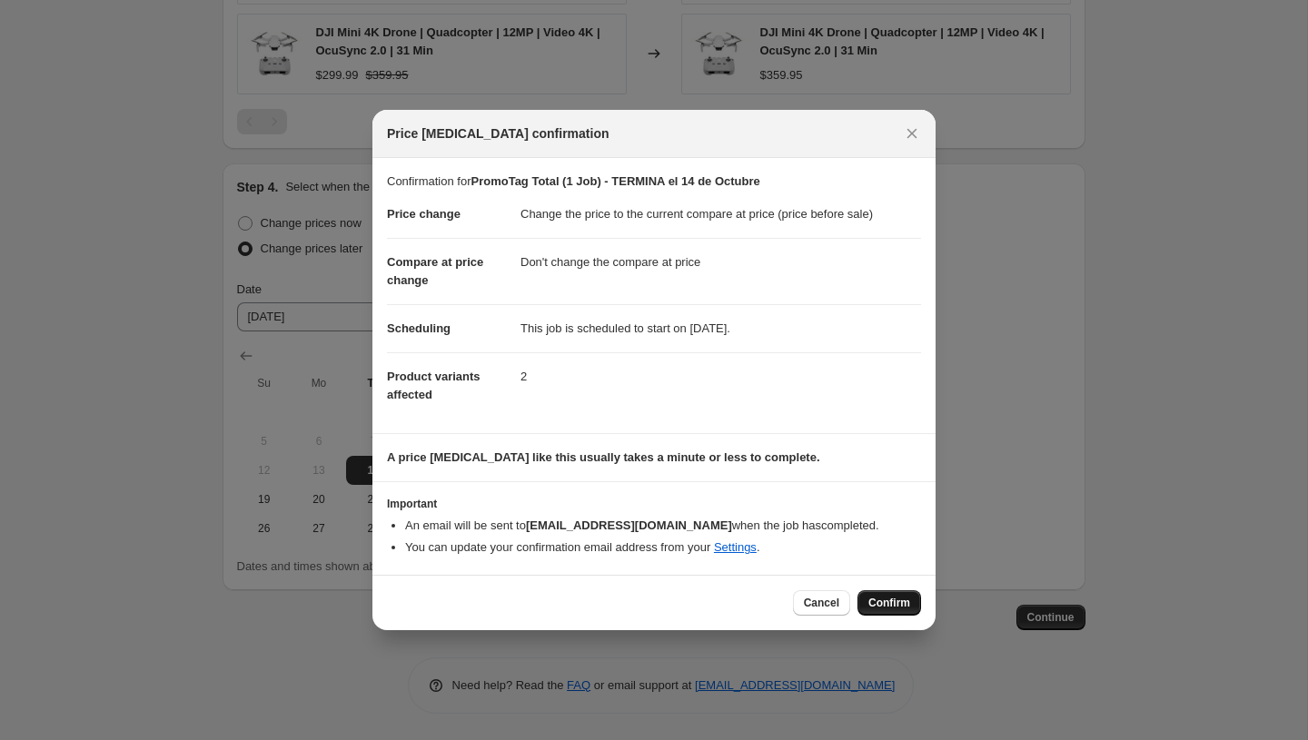
click at [880, 602] on span "Confirm" at bounding box center [890, 603] width 42 height 15
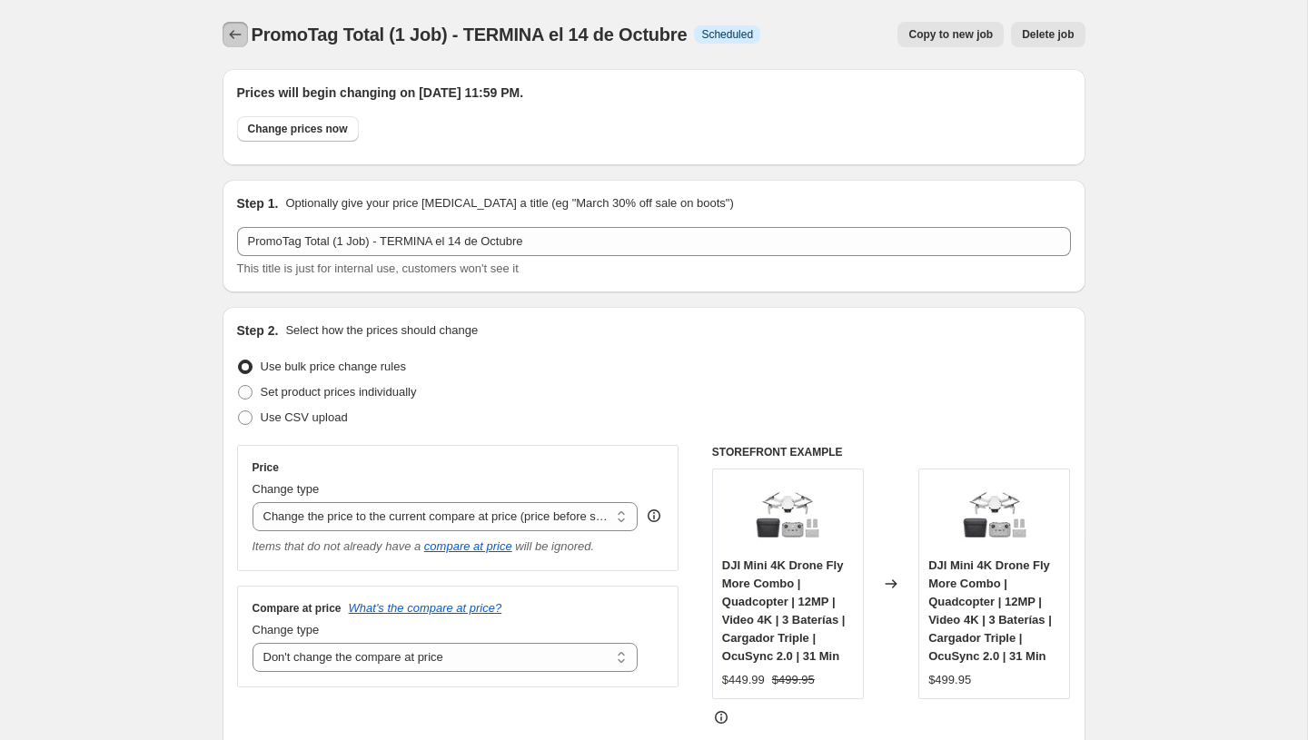
click at [234, 44] on button "Price change jobs" at bounding box center [235, 34] width 25 height 25
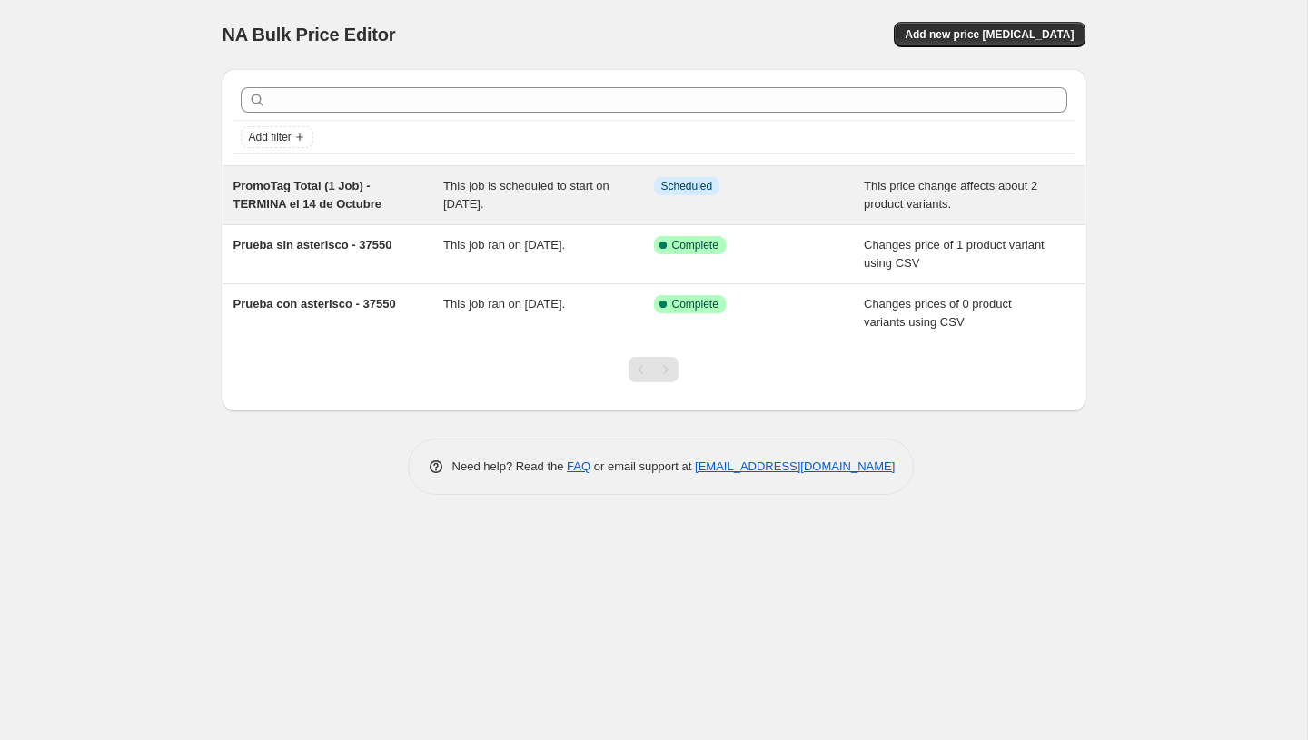
click at [437, 184] on div "PromoTag Total (1 Job) - TERMINA el 14 de Octubre" at bounding box center [339, 195] width 211 height 36
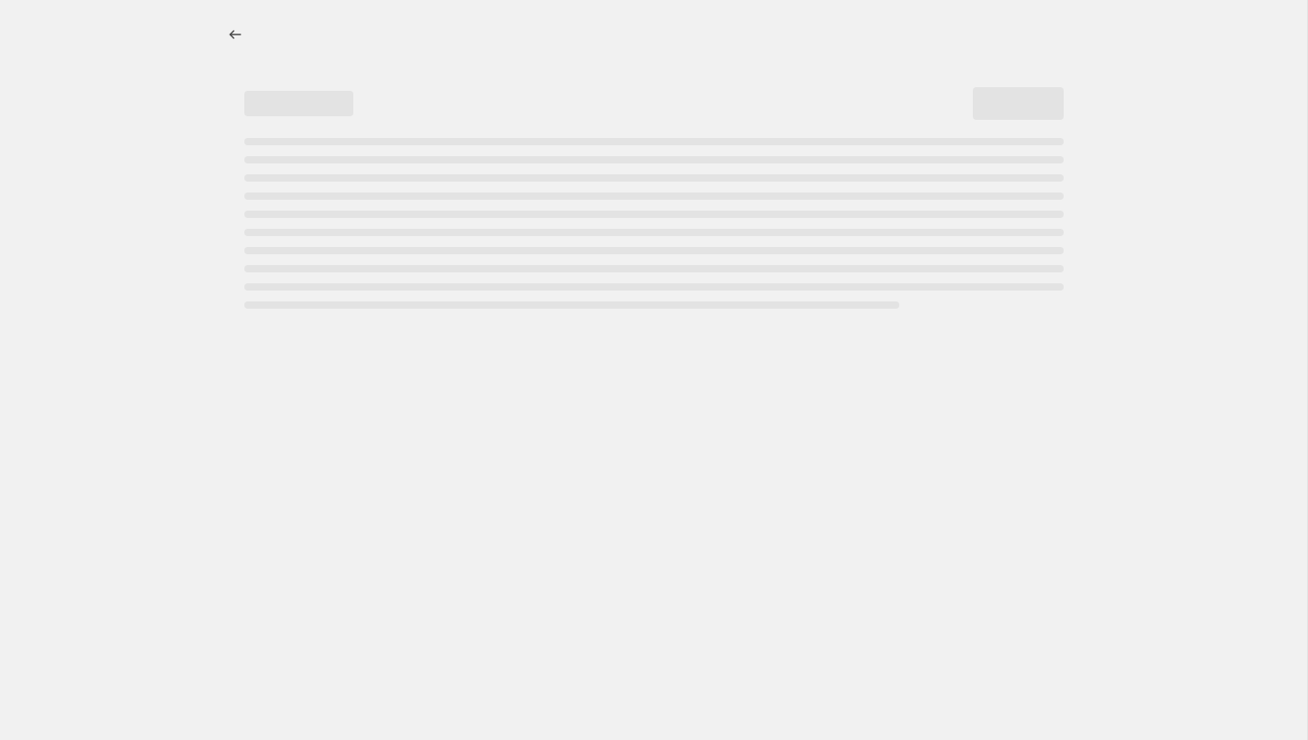
select select "ecap"
select select "no_change"
select select "tag"
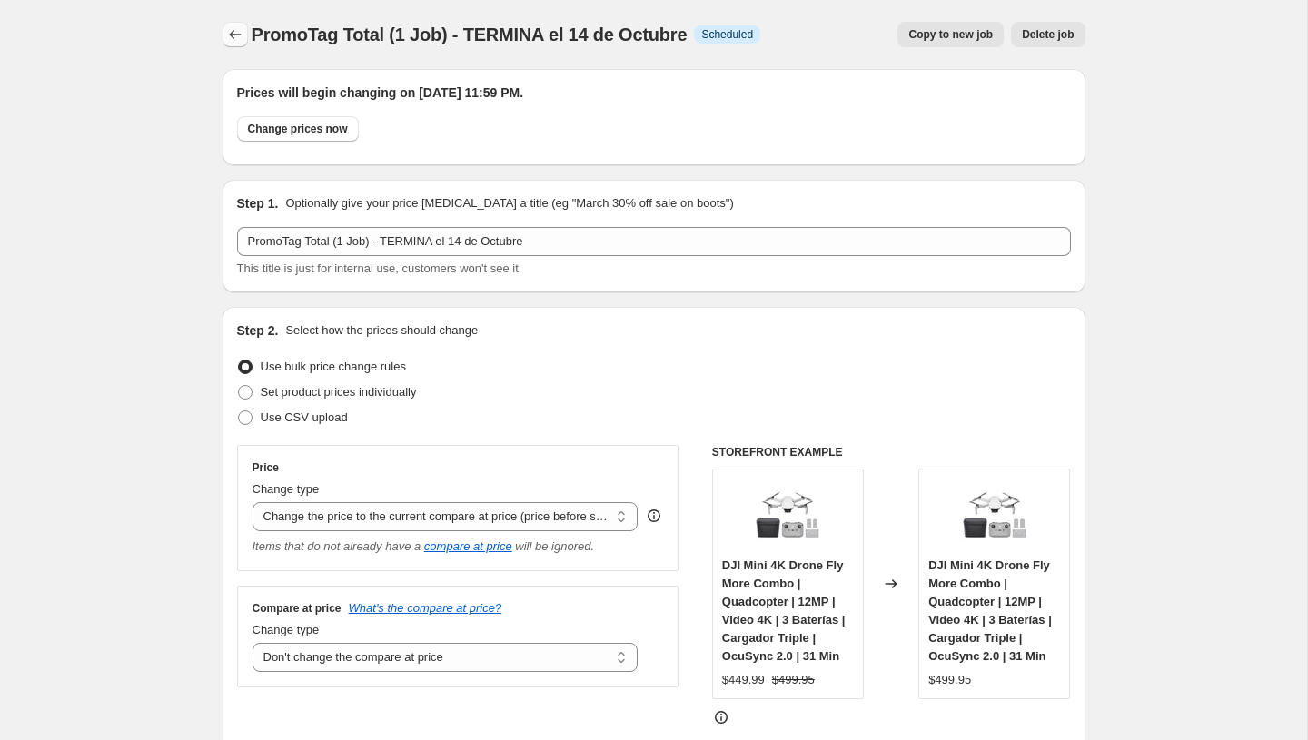
click at [237, 31] on icon "Price change jobs" at bounding box center [235, 34] width 18 height 18
